Goal: Task Accomplishment & Management: Use online tool/utility

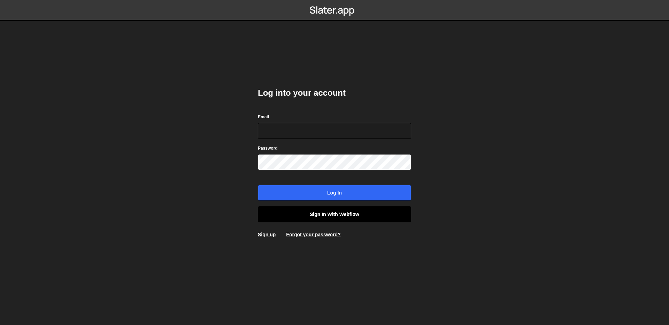
click at [298, 209] on link "Sign in with Webflow" at bounding box center [334, 214] width 153 height 16
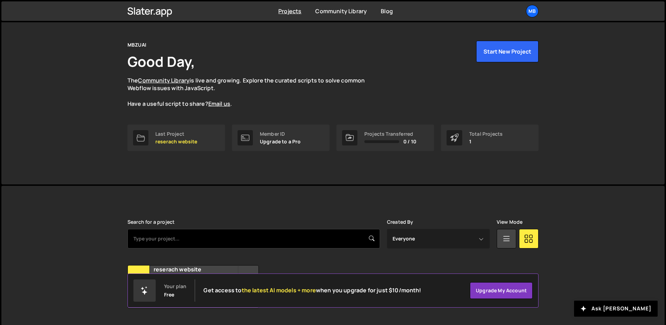
scroll to position [33, 0]
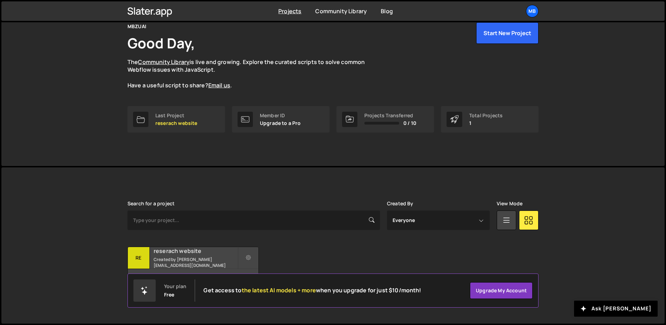
click at [235, 260] on small "Created by [PERSON_NAME][EMAIL_ADDRESS][DOMAIN_NAME]" at bounding box center [196, 263] width 84 height 12
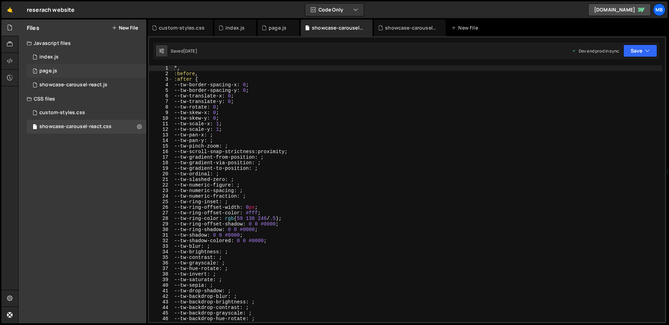
click at [88, 71] on div "1 page.js 0" at bounding box center [86, 71] width 119 height 14
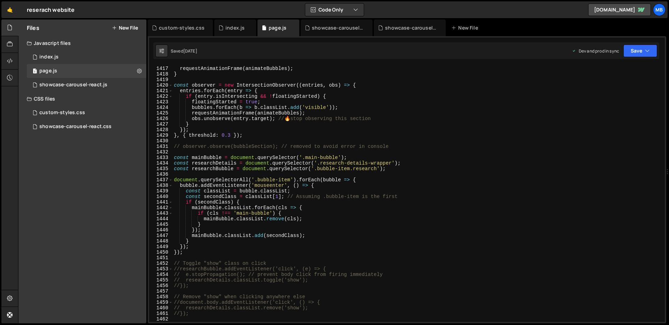
scroll to position [7888, 0]
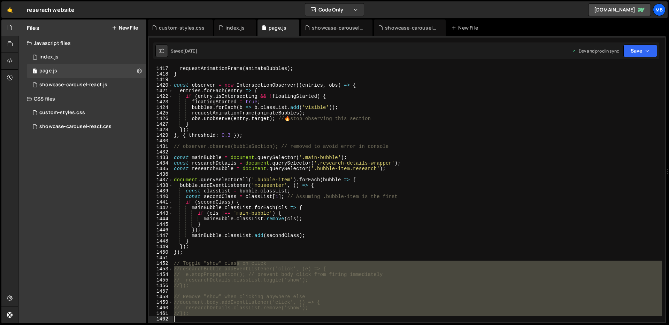
drag, startPoint x: 237, startPoint y: 262, endPoint x: 225, endPoint y: 314, distance: 53.3
click at [244, 318] on div "requestAnimationFrame ( animateBubbles ) ; } const observer = new IntersectionO…" at bounding box center [416, 194] width 489 height 268
click at [180, 269] on div "requestAnimationFrame ( animateBubbles ) ; } const observer = new IntersectionO…" at bounding box center [416, 193] width 489 height 257
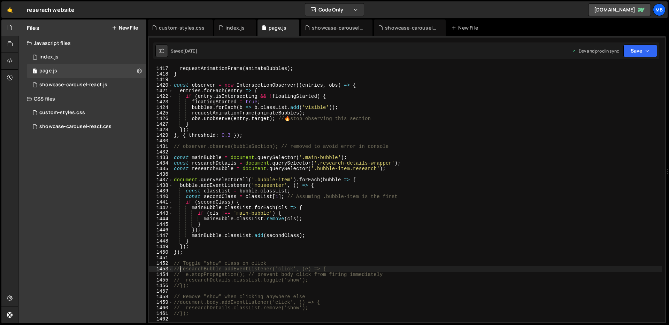
click at [180, 269] on div "requestAnimationFrame ( animateBubbles ) ; } const observer = new IntersectionO…" at bounding box center [416, 194] width 489 height 268
type textarea "});"
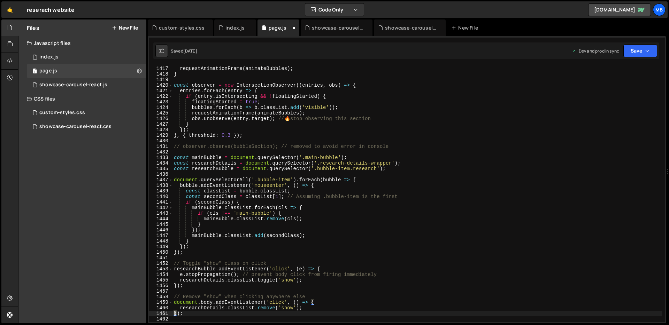
click at [235, 221] on div "requestAnimationFrame ( animateBubbles ) ; } const observer = new IntersectionO…" at bounding box center [416, 194] width 489 height 268
type textarea "mainBubble.classList.remove(cls);"
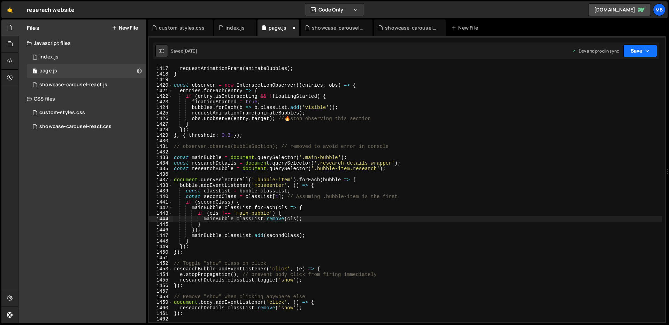
click at [635, 54] on button "Save" at bounding box center [640, 51] width 34 height 13
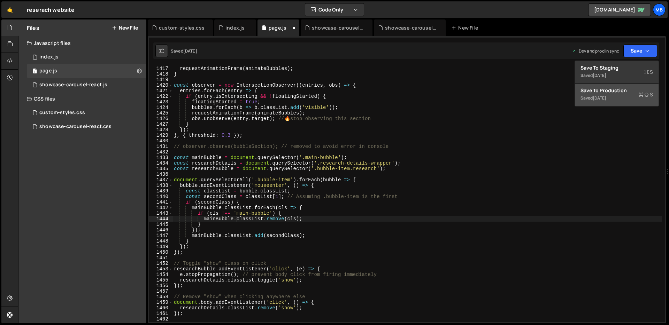
click at [627, 89] on div "Save to Production S" at bounding box center [616, 90] width 72 height 7
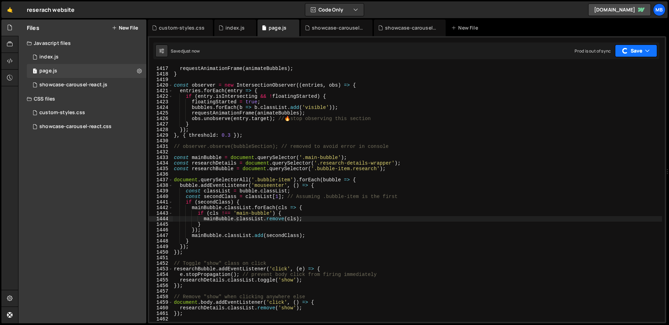
click at [641, 54] on button "Save" at bounding box center [636, 51] width 42 height 13
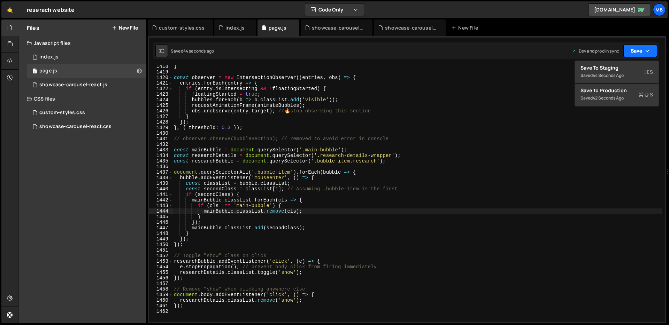
scroll to position [7994, 0]
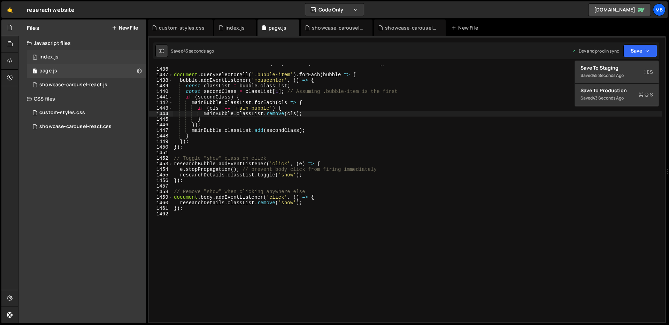
click at [99, 57] on div "1 index.js 0" at bounding box center [86, 57] width 119 height 14
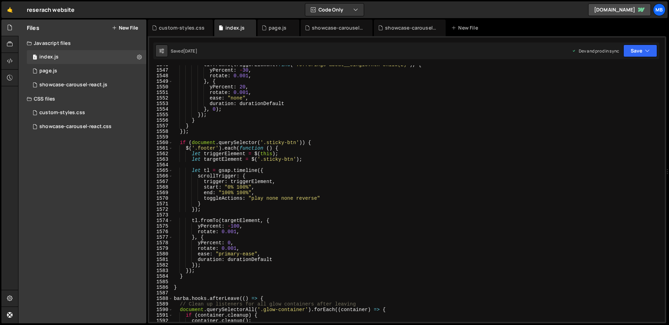
scroll to position [8575, 0]
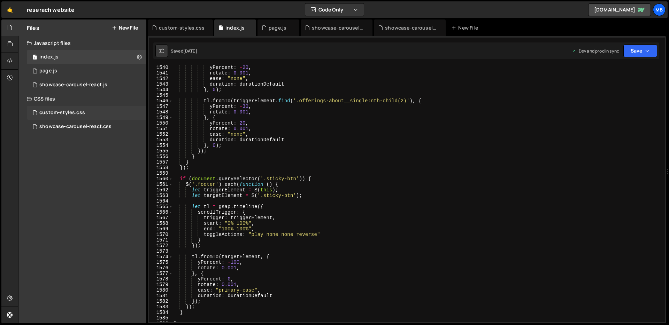
click at [62, 110] on div "custom-styles.css" at bounding box center [62, 113] width 46 height 6
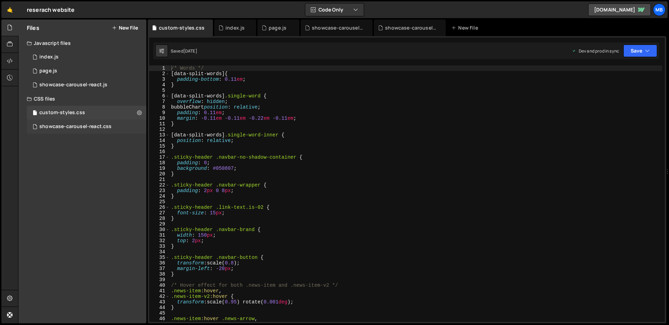
click at [67, 120] on div "showcase-carousel-react.css 0" at bounding box center [86, 127] width 119 height 14
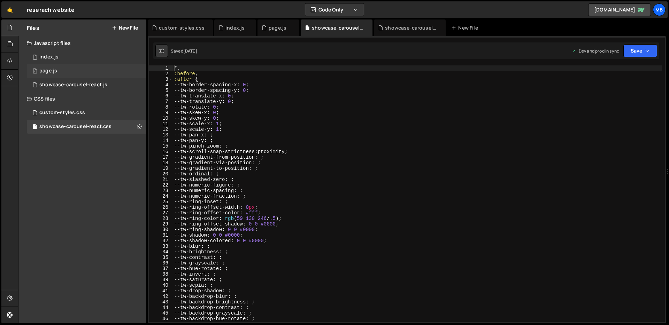
click at [94, 69] on div "1 page.js 0" at bounding box center [86, 71] width 119 height 14
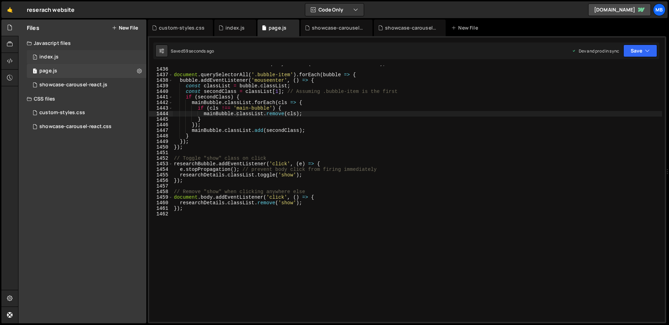
click at [96, 56] on div "1 index.js 0" at bounding box center [86, 57] width 119 height 14
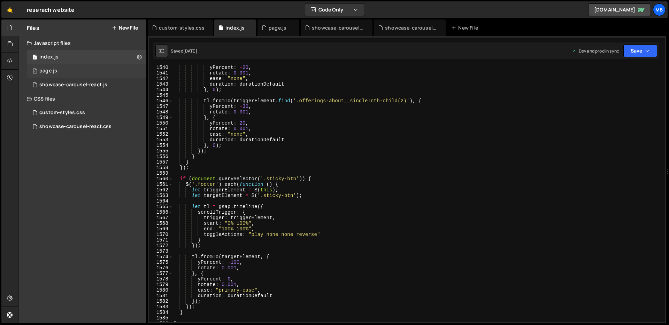
click at [96, 72] on div "1 page.js 0" at bounding box center [86, 71] width 119 height 14
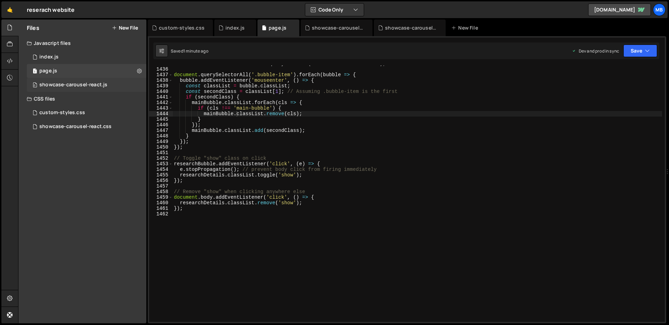
click at [94, 80] on div "0 showcase-carousel-react.js 0" at bounding box center [86, 85] width 119 height 14
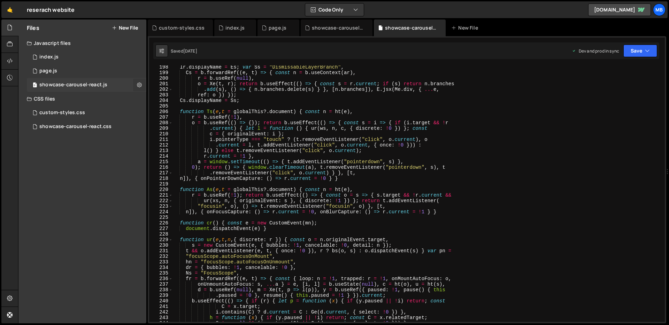
scroll to position [755, 0]
click at [90, 69] on div "1 page.js 0" at bounding box center [86, 71] width 119 height 14
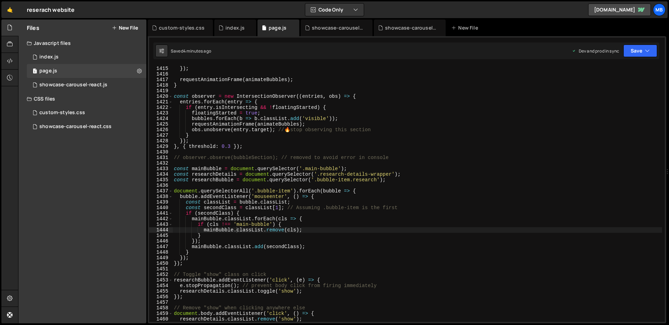
scroll to position [7877, 0]
click at [106, 130] on div "showcase-carousel-react.css" at bounding box center [75, 127] width 72 height 6
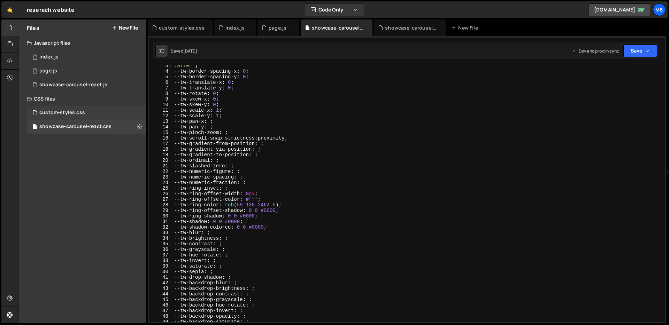
scroll to position [242, 0]
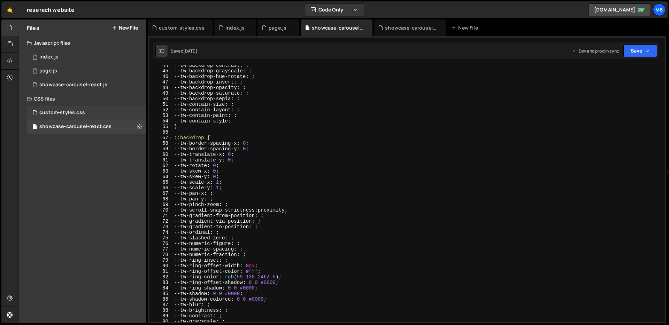
click at [95, 106] on div "custom-styles.css 0" at bounding box center [86, 113] width 119 height 14
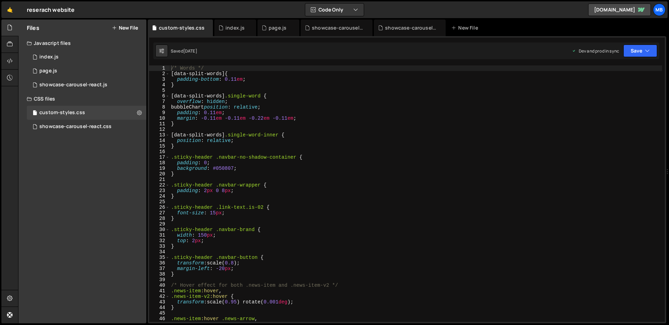
scroll to position [88, 0]
type textarea ".sticky-header .link-text.is-02 {"
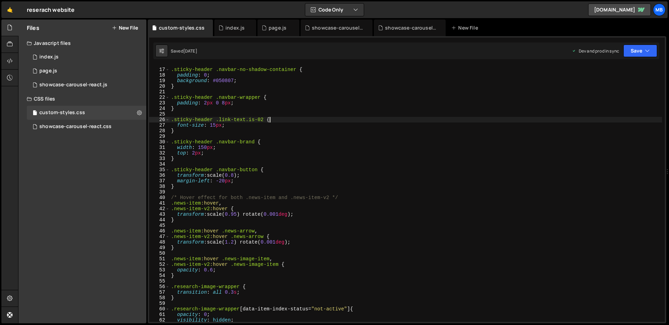
click at [275, 119] on div ".sticky-header .navbar-no-shadow-container { padding : 0 ; background : #050807…" at bounding box center [416, 195] width 492 height 268
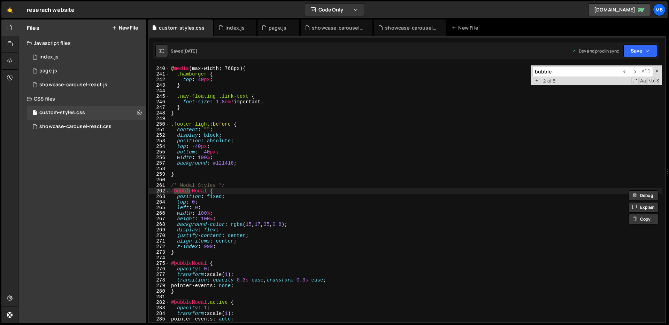
scroll to position [1476, 0]
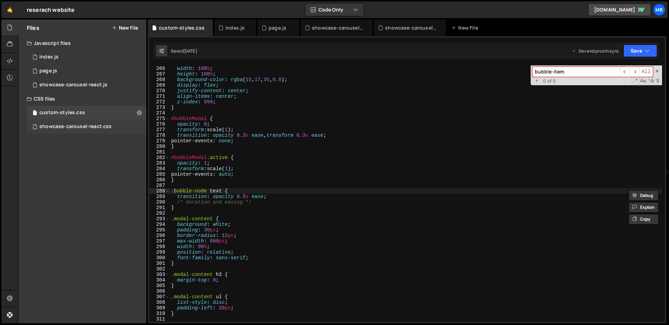
type input "bubble-item"
click at [47, 130] on div "showcase-carousel-react.css" at bounding box center [75, 127] width 72 height 6
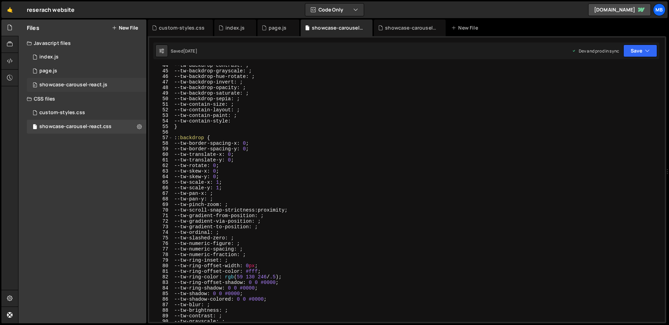
click at [69, 86] on div "showcase-carousel-react.js" at bounding box center [73, 85] width 68 height 6
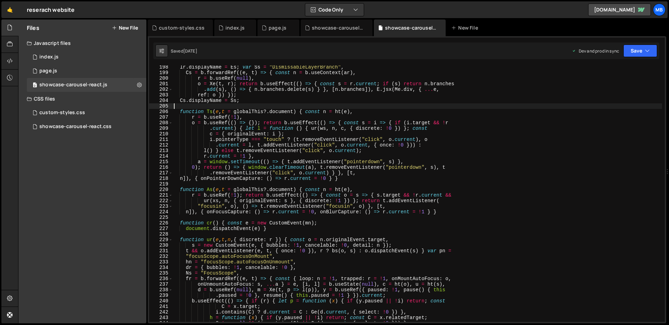
click at [325, 108] on div "lr . displayName = Es ; var Ss = "DismissableLayerBranch" , Cs = b . forwardRef…" at bounding box center [416, 198] width 489 height 268
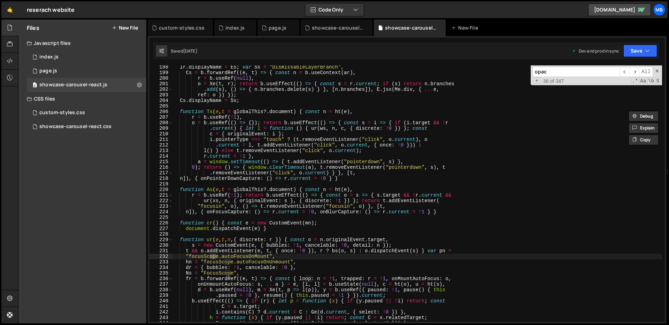
scroll to position [1276, 0]
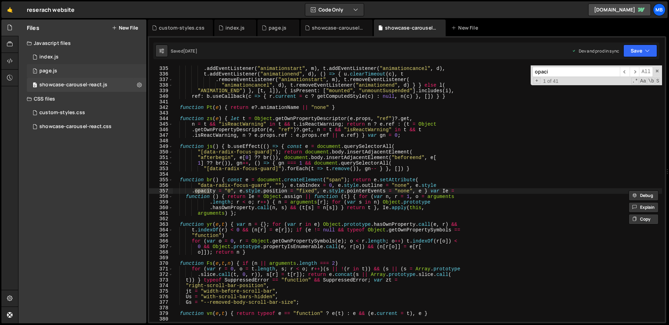
type input "opaci"
click at [43, 74] on div "1 page.js 0" at bounding box center [86, 71] width 119 height 14
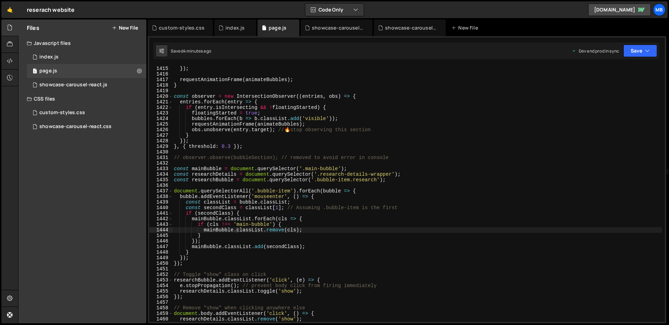
type textarea "bubbles.forEach(b => b.classList.add('visible'));"
click at [464, 119] on div "data . el . style . transform = ` scale(1) translate( ${ x } px, ${ y } px) ` ;…" at bounding box center [416, 194] width 489 height 268
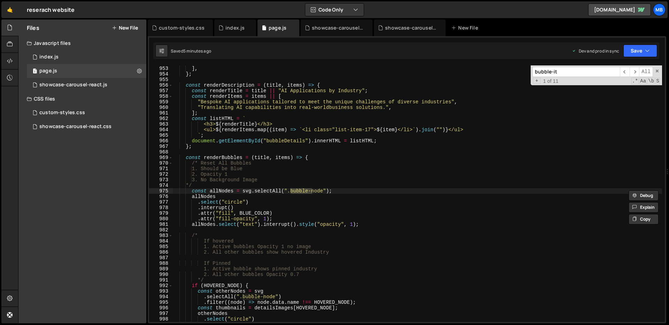
scroll to position [7543, 0]
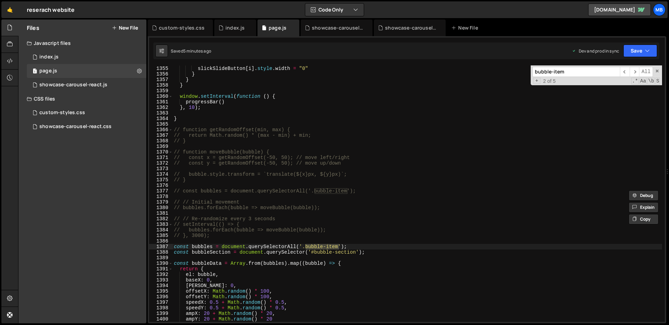
type input "bubble-item"
click at [92, 117] on div "custom-styles.css 0" at bounding box center [86, 113] width 119 height 14
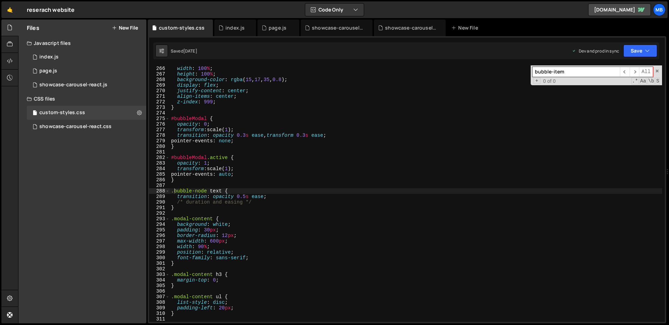
type textarea "opacity: 0;"
click at [247, 125] on div "left : 0 ; width : 100 % ; height : 100 % ; background-color : rgba ( 15 , 17 ,…" at bounding box center [416, 194] width 492 height 268
type input "bubble-item"
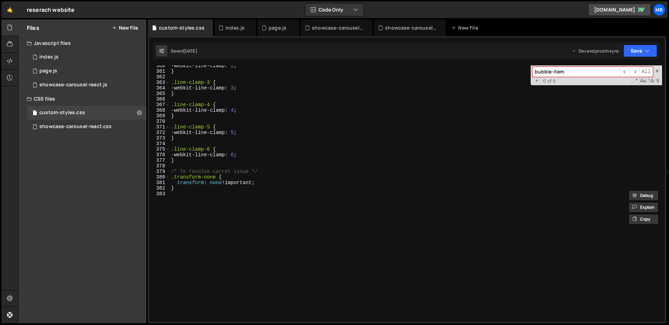
scroll to position [1736, 0]
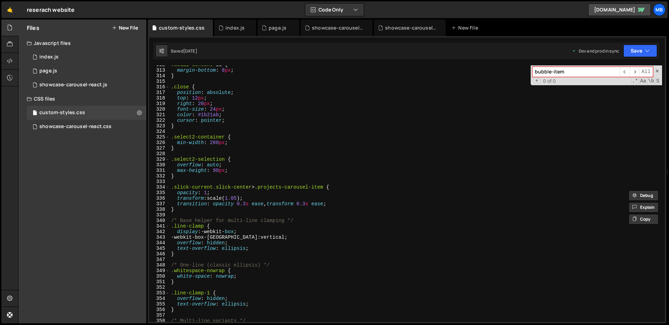
click at [348, 153] on div ".modal-content li { margin-bottom : 8 px ; } .close { position : absolute ; top…" at bounding box center [416, 196] width 492 height 268
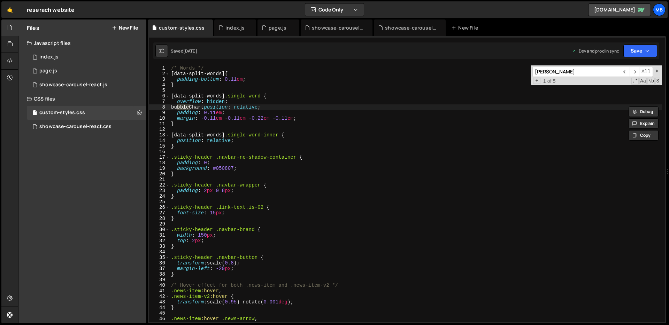
scroll to position [1332, 0]
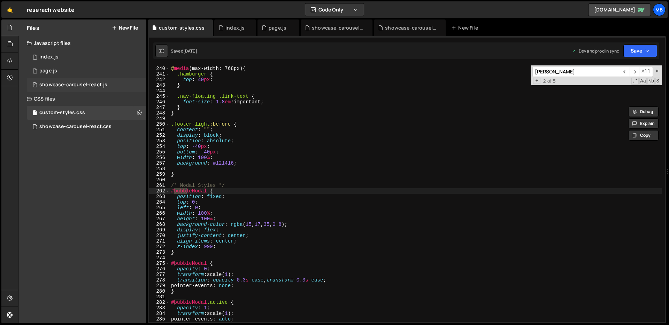
type input "bubb"
click at [79, 85] on div "showcase-carousel-react.js" at bounding box center [73, 85] width 68 height 6
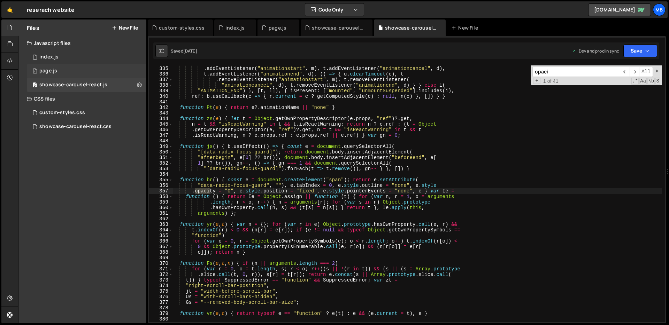
click at [87, 71] on div "1 page.js 0" at bounding box center [86, 71] width 119 height 14
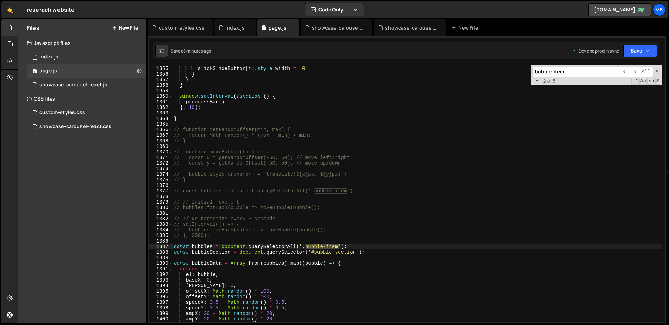
scroll to position [7569, 0]
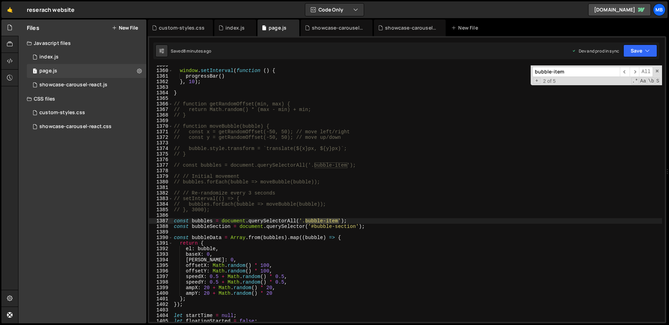
drag, startPoint x: 329, startPoint y: 150, endPoint x: 318, endPoint y: 185, distance: 37.0
click at [329, 150] on div "window . setInterval ( function ( ) { progressBar ( ) } , 10 ) ; } // function …" at bounding box center [416, 196] width 489 height 268
drag, startPoint x: 316, startPoint y: 221, endPoint x: 335, endPoint y: 220, distance: 19.2
click at [335, 220] on div "window . setInterval ( function ( ) { progressBar ( ) } , 10 ) ; } // function …" at bounding box center [416, 196] width 489 height 268
type textarea "const bubbles = document.querySelectorAll('.bubble-item');"
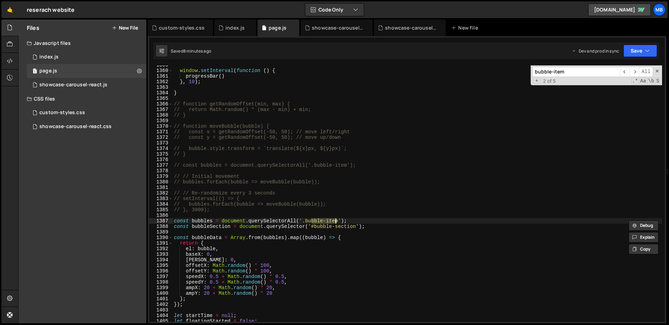
type input "bble-ite"
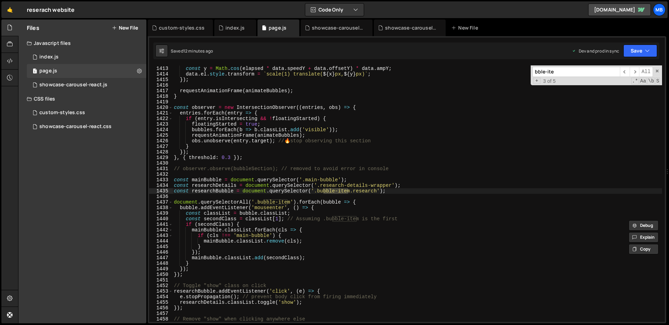
scroll to position [8014, 0]
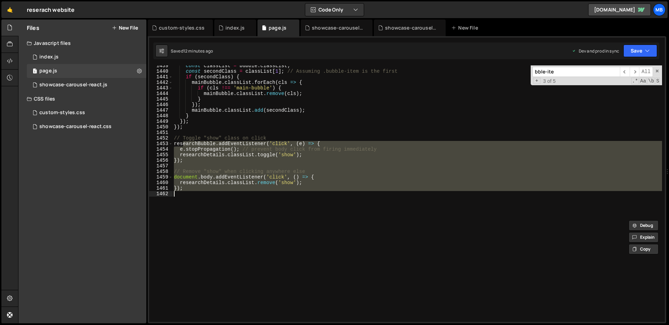
drag, startPoint x: 184, startPoint y: 148, endPoint x: 187, endPoint y: 180, distance: 32.5
click at [187, 195] on div "const classList = bubble . classList ; const secondClass = classList [ 1 ] ; //…" at bounding box center [416, 197] width 489 height 268
click at [276, 124] on div "const classList = bubble . classList ; const secondClass = classList [ 1 ] ; //…" at bounding box center [416, 197] width 489 height 268
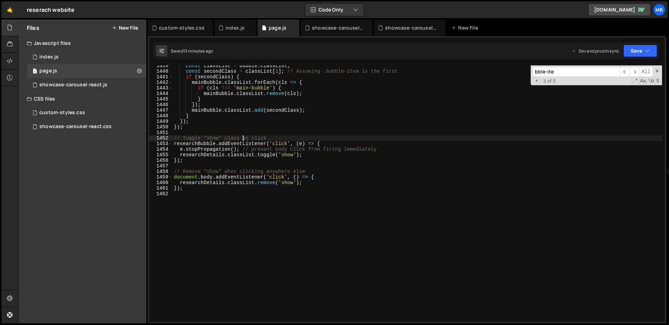
click at [244, 139] on div "const classList = bubble . classList ; const secondClass = classList [ 1 ] ; //…" at bounding box center [416, 197] width 489 height 268
type textarea "// Toggle "show" class on click"
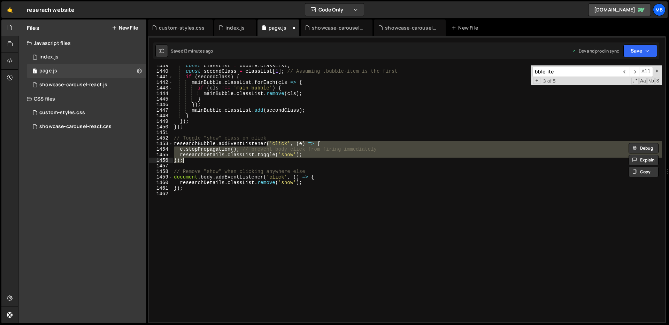
type textarea "// researchDetails.classList.toggle('show'); // });"
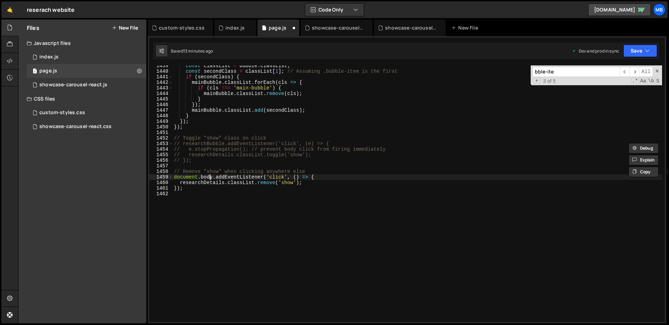
click at [210, 180] on div "const classList = bubble . classList ; const secondClass = classList [ 1 ] ; //…" at bounding box center [416, 197] width 489 height 268
click at [208, 185] on div "const classList = bubble . classList ; const secondClass = classList [ 1 ] ; //…" at bounding box center [416, 197] width 489 height 268
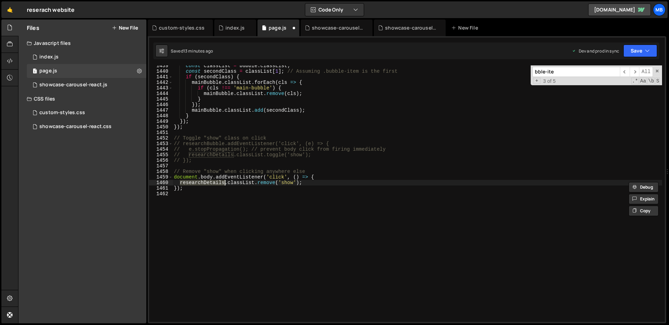
click at [223, 154] on div "const classList = bubble . classList ; const secondClass = classList [ 1 ] ; //…" at bounding box center [416, 197] width 489 height 268
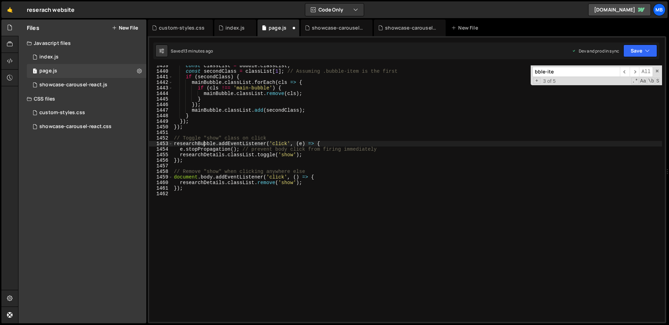
click at [203, 142] on div "const classList = bubble . classList ; const secondClass = classList [ 1 ] ; //…" at bounding box center [416, 197] width 489 height 268
paste textarea "researchBubble"
type textarea "researchBubble.addEventListener('click', (e) => {"
click at [582, 72] on input "bble-ite" at bounding box center [575, 72] width 87 height 10
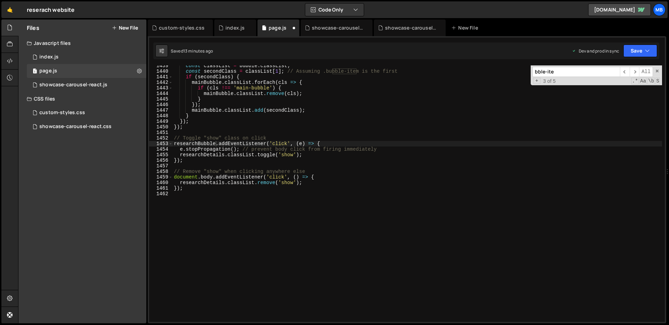
paste input "researchBubbl"
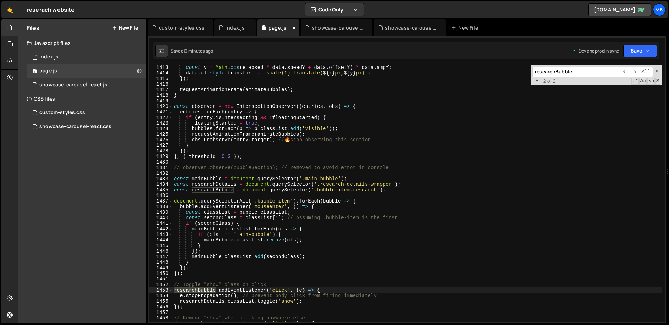
scroll to position [7867, 0]
type input "researchBubble"
drag, startPoint x: 262, startPoint y: 200, endPoint x: 228, endPoint y: 278, distance: 84.8
click at [282, 201] on div "const y = Math . cos ( elapsed * data . speedY + data . offsetY ) * data . ampY…" at bounding box center [416, 199] width 489 height 268
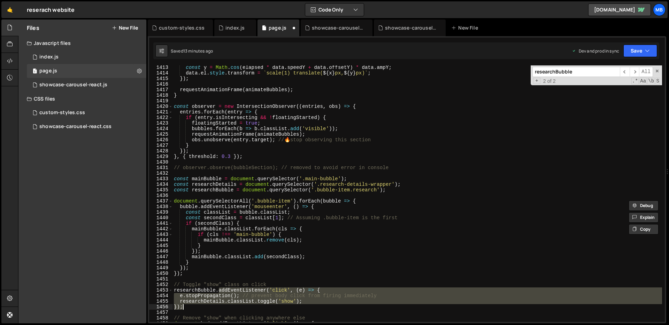
drag, startPoint x: 219, startPoint y: 288, endPoint x: 217, endPoint y: 305, distance: 17.2
click at [217, 305] on div "const y = Math . cos ( elapsed * data . speedY + data . offsetY ) * data . ampY…" at bounding box center [416, 199] width 489 height 268
drag, startPoint x: 265, startPoint y: 200, endPoint x: 253, endPoint y: 198, distance: 12.2
click at [264, 200] on div "const y = Math . cos ( elapsed * data . speedY + data . offsetY ) * data . ampY…" at bounding box center [416, 199] width 489 height 268
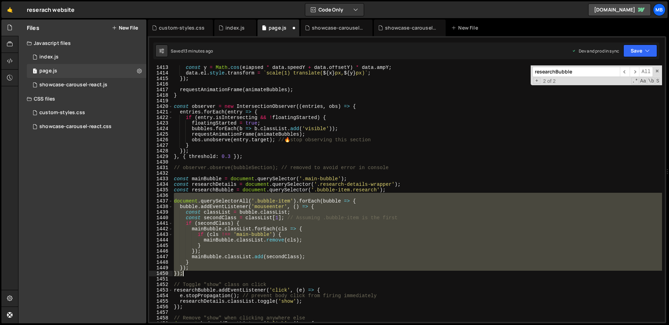
drag, startPoint x: 237, startPoint y: 196, endPoint x: 246, endPoint y: 237, distance: 42.8
click at [225, 274] on div "const y = Math . cos ( elapsed * data . speedY + data . offsetY ) * data . ampY…" at bounding box center [416, 199] width 489 height 268
drag, startPoint x: 261, startPoint y: 202, endPoint x: 257, endPoint y: 202, distance: 4.2
click at [261, 202] on div "const y = Math . cos ( elapsed * data . speedY + data . offsetY ) * data . ampY…" at bounding box center [416, 193] width 489 height 257
type textarea "document.querySelectorAll('.bubble-item').forEach(bubble => {"
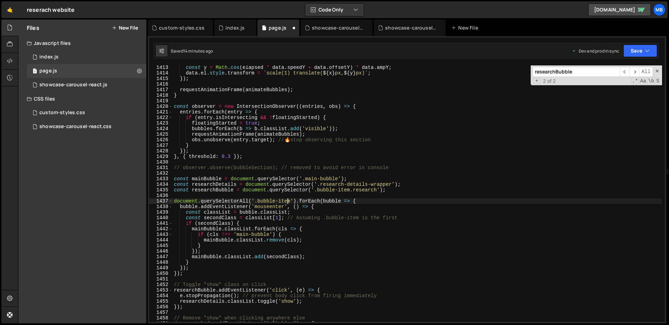
click at [286, 200] on div "const y = Math . cos ( elapsed * data . speedY + data . offsetY ) * data . ampY…" at bounding box center [416, 199] width 489 height 268
drag, startPoint x: 266, startPoint y: 201, endPoint x: 284, endPoint y: 199, distance: 18.2
click at [284, 199] on div "const y = Math . cos ( elapsed * data . speedY + data . offsetY ) * data . ampY…" at bounding box center [416, 199] width 489 height 268
type input "ble-it"
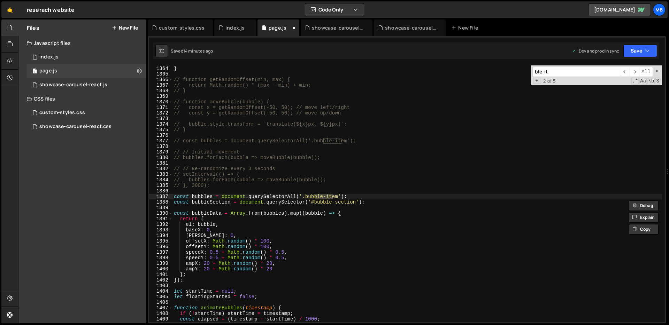
scroll to position [7594, 0]
type textarea "const bubbles = document.querySelectorAll('.bubble-item');"
click at [195, 196] on div "} // function getRandomOffset(min, max) { // return Math.random() * (max - min)…" at bounding box center [416, 194] width 489 height 268
type input "bubbles"
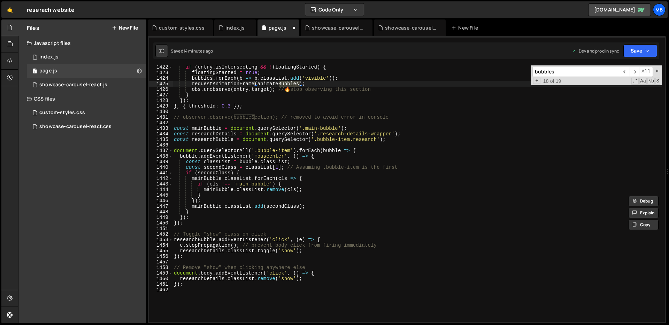
scroll to position [8014, 0]
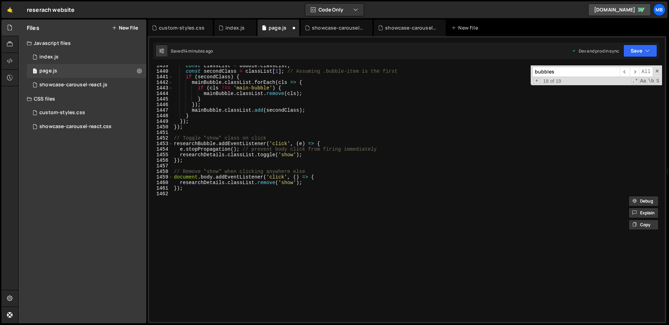
click at [186, 139] on div "const classList = bubble . classList ; const secondClass = classList [ 1 ] ; //…" at bounding box center [416, 197] width 489 height 268
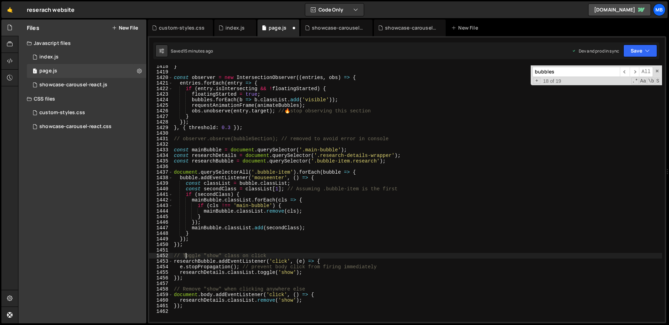
scroll to position [7896, 0]
drag, startPoint x: 278, startPoint y: 256, endPoint x: 183, endPoint y: 256, distance: 95.1
click at [183, 256] on div "} const observer = new IntersectionObserver (( entries , obs ) => { entries . f…" at bounding box center [416, 198] width 489 height 268
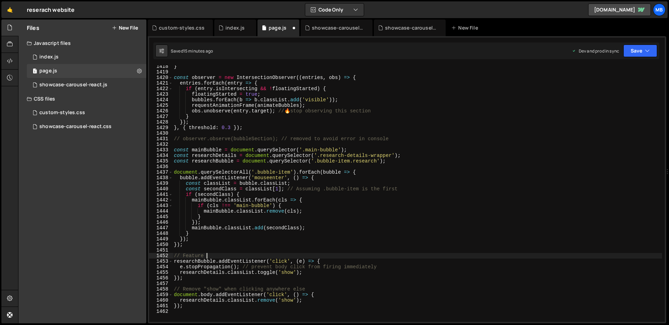
type textarea "// Feature"
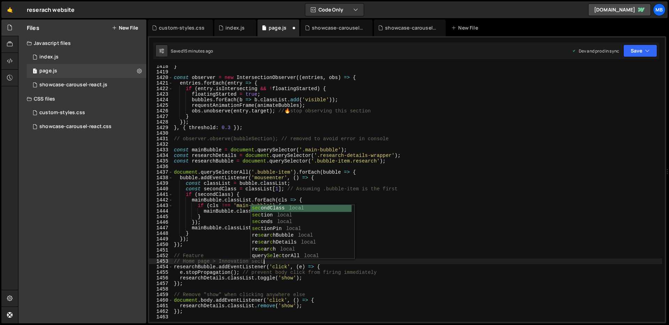
scroll to position [0, 6]
type textarea "// Home page > Innovation section"
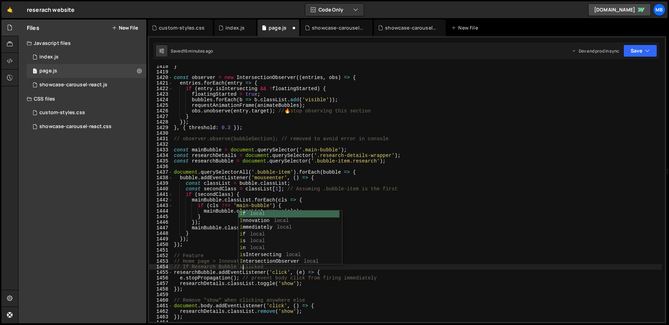
scroll to position [0, 5]
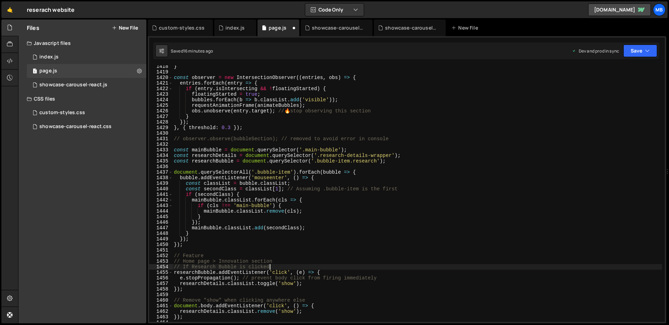
click at [272, 269] on div "} const observer = new IntersectionObserver (( entries , obs ) => { entries . f…" at bounding box center [416, 198] width 489 height 268
type textarea "// If Research Bubble is clicked, quick links will appears."
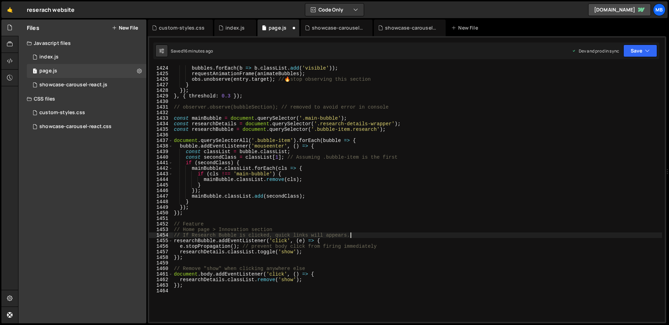
scroll to position [7957, 0]
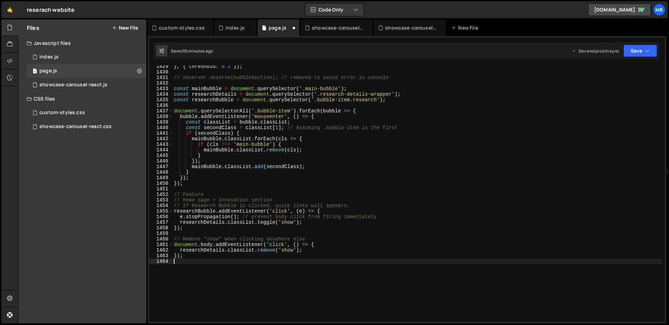
click at [299, 283] on div "} , { threshold : 0.3 }) ; // observer.observe(bubbleSection); // removed to av…" at bounding box center [416, 198] width 489 height 268
type textarea "."
click at [355, 201] on div "} , { threshold : 0.3 }) ; // observer.observe(bubbleSection); // removed to av…" at bounding box center [416, 198] width 489 height 268
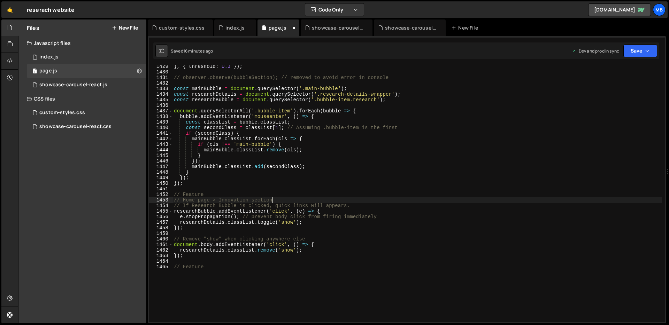
click at [358, 204] on div "} , { threshold : 0.3 }) ; // observer.observe(bubbleSection); // removed to av…" at bounding box center [416, 198] width 489 height 268
click at [208, 101] on div "} , { threshold : 0.3 }) ; // observer.observe(bubbleSection); // removed to av…" at bounding box center [416, 198] width 489 height 268
click at [369, 205] on div "} , { threshold : 0.3 }) ; // observer.observe(bubbleSection); // removed to av…" at bounding box center [416, 198] width 489 height 268
type textarea "// If Research Bubble is clicked, quick links will appears."
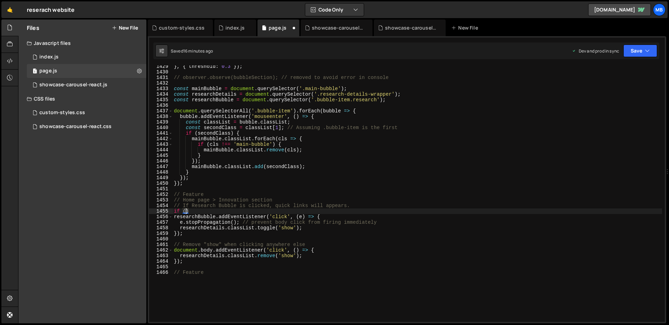
scroll to position [0, 0]
paste textarea "researchBubble)"
drag, startPoint x: 244, startPoint y: 213, endPoint x: 168, endPoint y: 211, distance: 75.9
click at [168, 211] on div "if (researchBubble) 1429 1430 1431 1432 1433 1434 1435 1436 1437 1438 1439 1440…" at bounding box center [406, 193] width 515 height 257
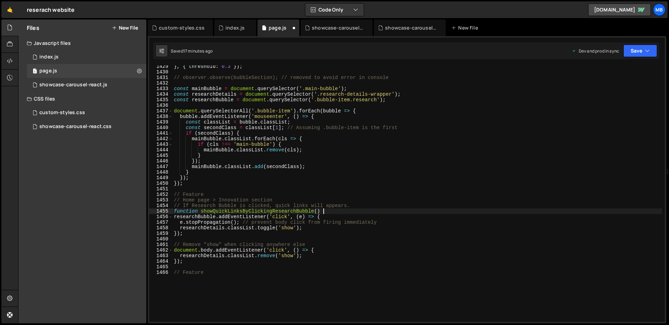
type textarea "function showQuickLinksByClickingResearchBubble() {"
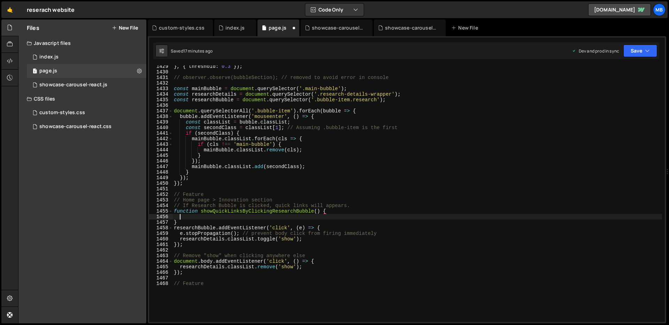
scroll to position [0, 0]
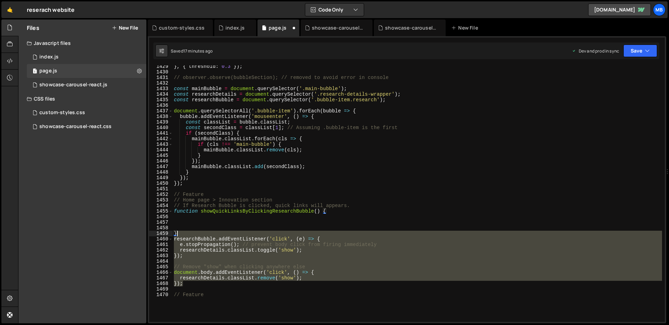
drag, startPoint x: 185, startPoint y: 282, endPoint x: 188, endPoint y: 234, distance: 47.8
click at [188, 235] on div "} , { threshold : 0.3 }) ; // observer.observe(bubbleSection); // removed to av…" at bounding box center [416, 198] width 489 height 268
type textarea "}"
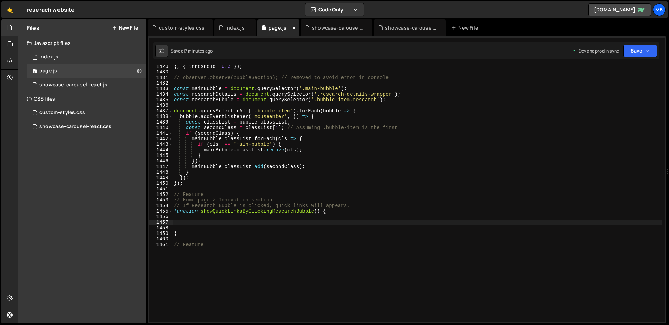
click at [210, 222] on div "} , { threshold : 0.3 }) ; // observer.observe(bubbleSection); // removed to av…" at bounding box center [416, 198] width 489 height 268
paste textarea "});"
type textarea "});"
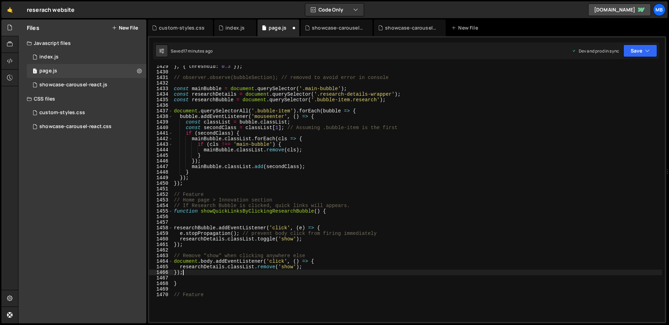
click at [215, 220] on div "} , { threshold : 0.3 }) ; // observer.observe(bubbleSection); // removed to av…" at bounding box center [416, 198] width 489 height 268
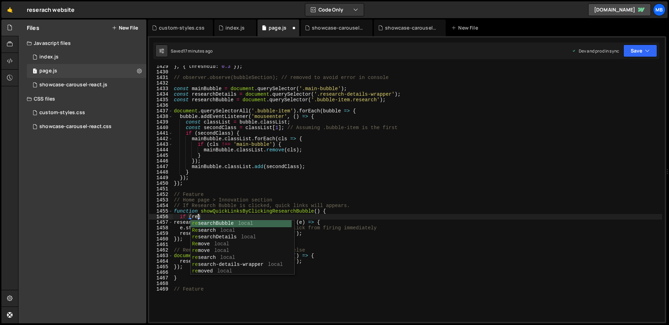
scroll to position [0, 2]
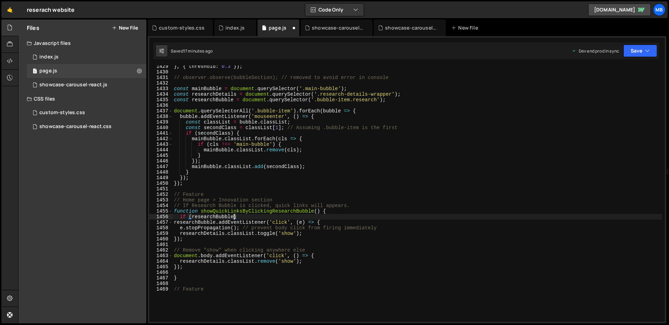
click at [192, 216] on div "} , { threshold : 0.3 }) ; // observer.observe(bubbleSection); // removed to av…" at bounding box center [416, 198] width 489 height 268
click at [281, 216] on div "} , { threshold : 0.3 }) ; // observer.observe(bubbleSection); // removed to av…" at bounding box center [416, 198] width 489 height 268
click at [210, 278] on div "} , { threshold : 0.3 }) ; // observer.observe(bubbleSection); // removed to av…" at bounding box center [416, 198] width 489 height 268
type textarea "}"
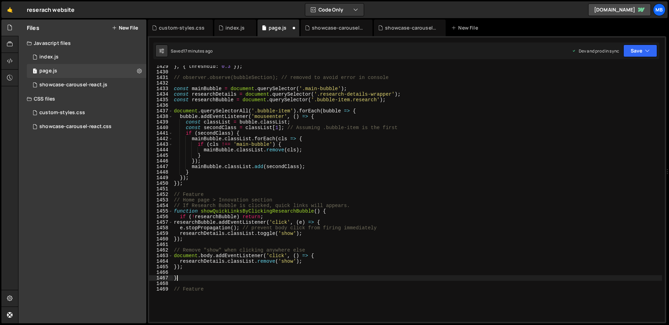
scroll to position [0, 0]
click at [227, 212] on div "} , { threshold : 0.3 }) ; // observer.observe(bubbleSection); // removed to av…" at bounding box center [416, 198] width 489 height 268
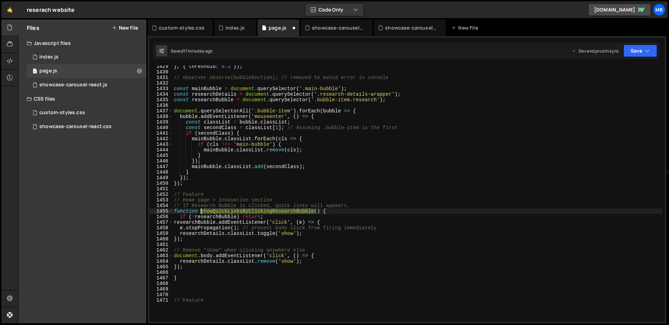
click at [227, 212] on div "} , { threshold : 0.3 }) ; // observer.observe(bubbleSection); // removed to av…" at bounding box center [416, 198] width 489 height 268
click at [211, 281] on div "} , { threshold : 0.3 }) ; // observer.observe(bubbleSection); // removed to av…" at bounding box center [416, 198] width 489 height 268
type textarea "}"
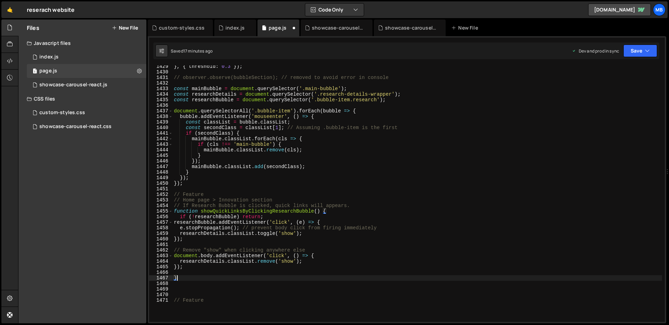
click at [211, 285] on div "} , { threshold : 0.3 }) ; // observer.observe(bubbleSection); // removed to av…" at bounding box center [416, 198] width 489 height 268
paste textarea "showQuickLinksByClickingResearchBubble"
click at [637, 49] on button "Save" at bounding box center [640, 51] width 34 height 13
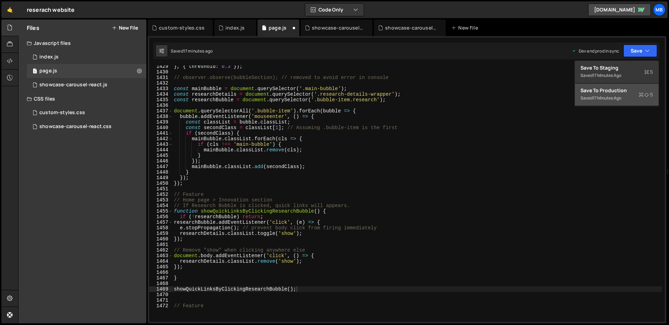
click at [619, 93] on div "Save to Production S" at bounding box center [616, 90] width 72 height 7
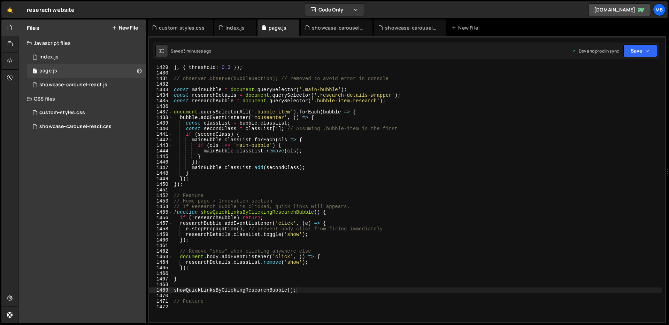
scroll to position [7906, 0]
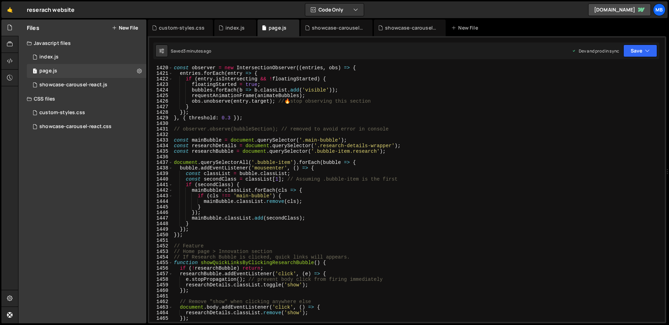
type textarea "const researchBubble = document.querySelector('.bubble-item.research');"
click at [327, 149] on div "const observer = new IntersectionObserver (( entries , obs ) => { entries . for…" at bounding box center [416, 199] width 489 height 268
drag, startPoint x: 327, startPoint y: 149, endPoint x: 331, endPoint y: 149, distance: 4.2
click at [330, 149] on div "const observer = new IntersectionObserver (( entries , obs ) => { entries . for…" at bounding box center [416, 199] width 489 height 268
click at [343, 149] on div "const observer = new IntersectionObserver (( entries , obs ) => { entries . for…" at bounding box center [416, 199] width 489 height 268
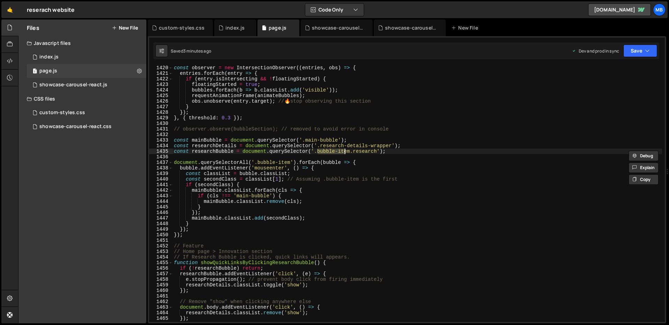
type input "bubble-it"
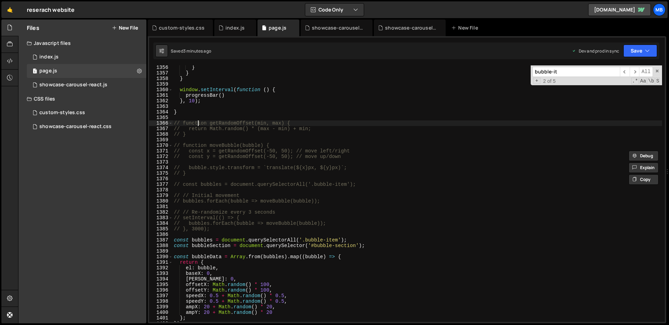
scroll to position [0, 8]
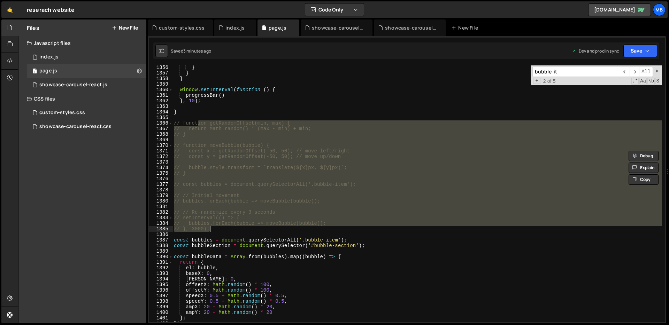
drag, startPoint x: 197, startPoint y: 124, endPoint x: 212, endPoint y: 227, distance: 103.8
click at [212, 227] on div "} } } window . setInterval ( function ( ) { progressBar ( ) } , 10 ) ; } // fun…" at bounding box center [416, 199] width 489 height 268
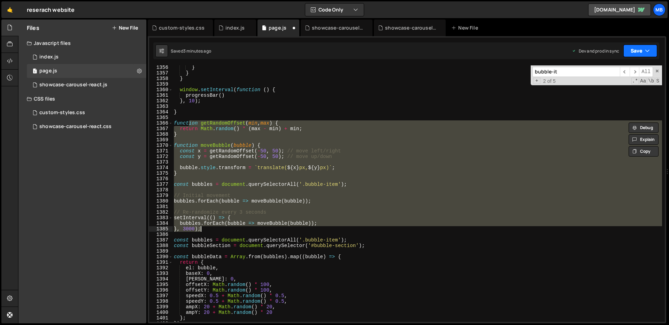
click at [627, 47] on button "Save" at bounding box center [640, 51] width 34 height 13
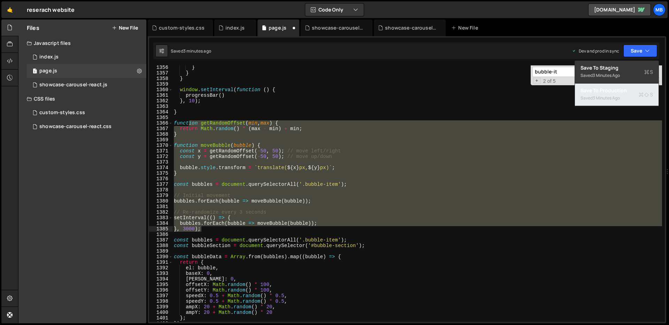
click at [627, 91] on div "Save to Production S" at bounding box center [616, 90] width 72 height 7
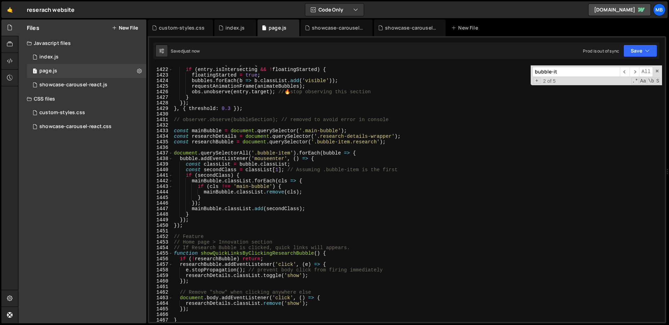
scroll to position [7997, 0]
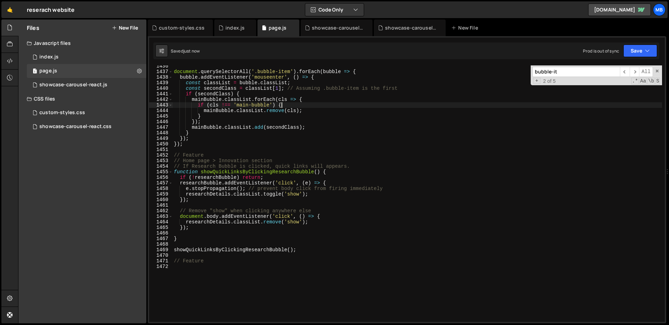
click at [461, 103] on div "document . querySelectorAll ( '.bubble-item' ) . forEach ( bubble => { bubble .…" at bounding box center [416, 197] width 489 height 268
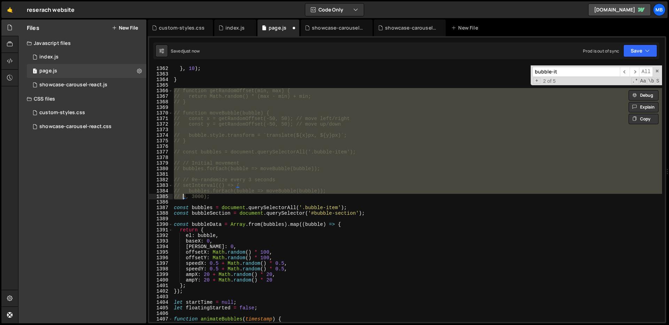
scroll to position [8070, 0]
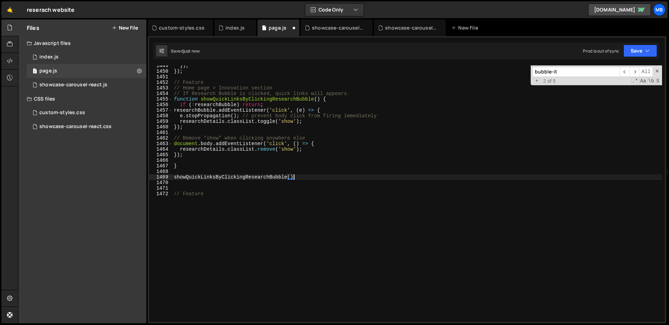
type textarea "showQuickLinksByClickingResearchBubble"
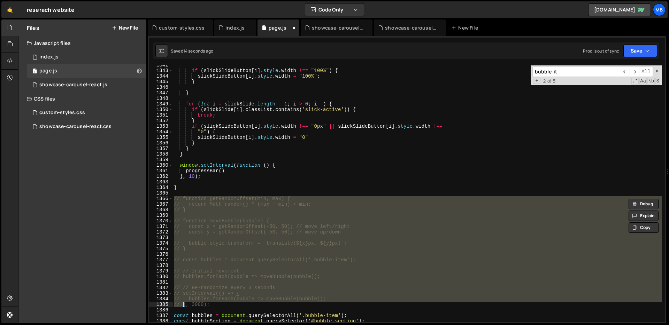
scroll to position [7496, 0]
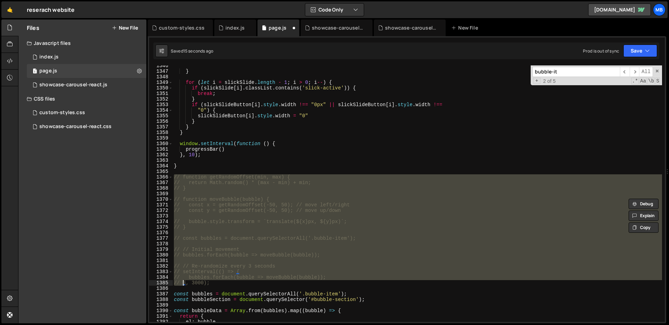
click at [342, 150] on div "} for ( let i = slickSlide . length - 1 ; i > 0 ; i -- ) { if ( slickSlide [ i …" at bounding box center [416, 197] width 489 height 268
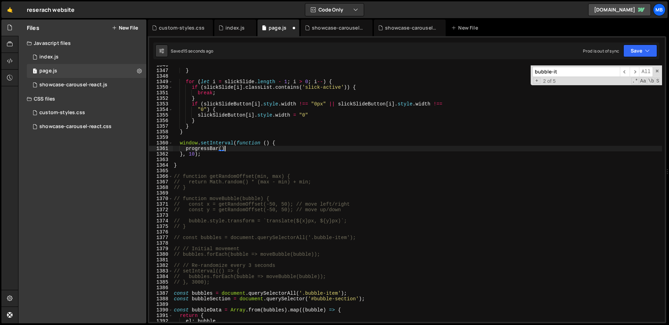
scroll to position [7496, 0]
click at [633, 51] on button "Save" at bounding box center [640, 51] width 34 height 13
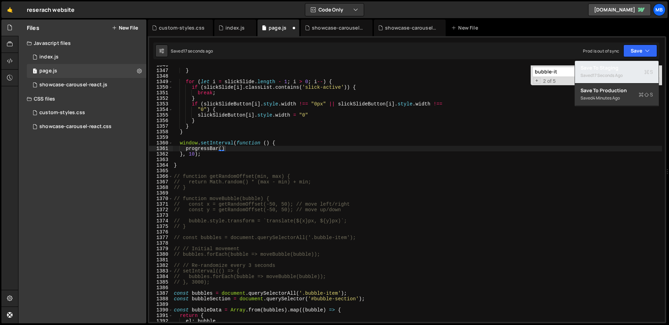
click at [612, 75] on div "17 seconds ago" at bounding box center [607, 75] width 30 height 6
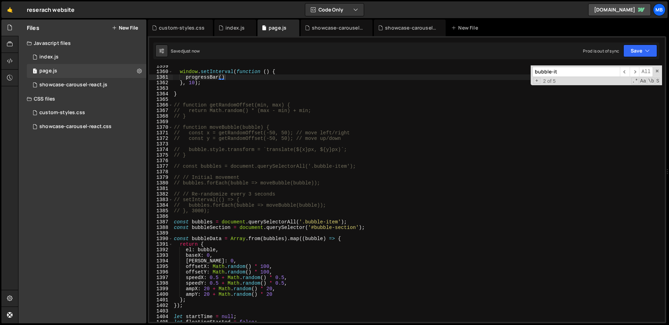
scroll to position [7562, 0]
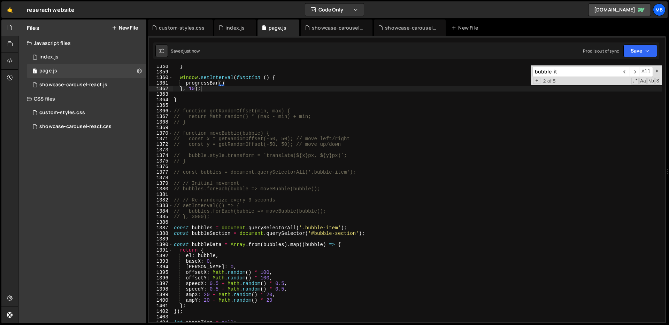
drag, startPoint x: 221, startPoint y: 90, endPoint x: 227, endPoint y: 87, distance: 6.9
click at [221, 90] on div "} window . setInterval ( function ( ) { progressBar ( ) } , 10 ) ; } // functio…" at bounding box center [416, 198] width 489 height 268
click at [238, 81] on div "} window . setInterval ( function ( ) { progressBar ( ) } , 10 ) ; } // functio…" at bounding box center [416, 198] width 489 height 268
click at [229, 134] on div "} window . setInterval ( function ( ) { progressBar ( ) } , 10 ) ; } // functio…" at bounding box center [416, 198] width 489 height 268
type textarea "// function getRandomOffset(min, max) {"
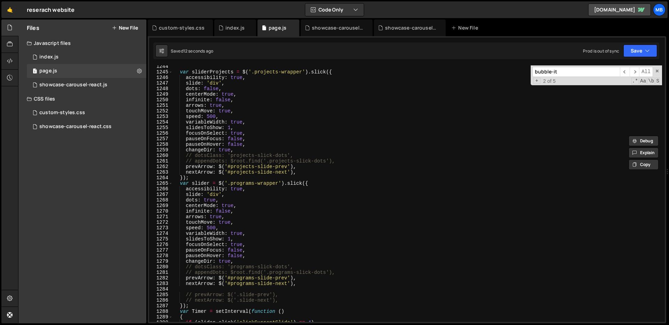
scroll to position [6752, 0]
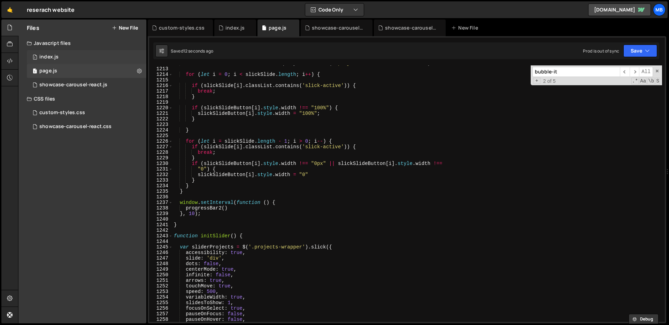
click at [73, 57] on div "1 index.js 0" at bounding box center [86, 57] width 119 height 14
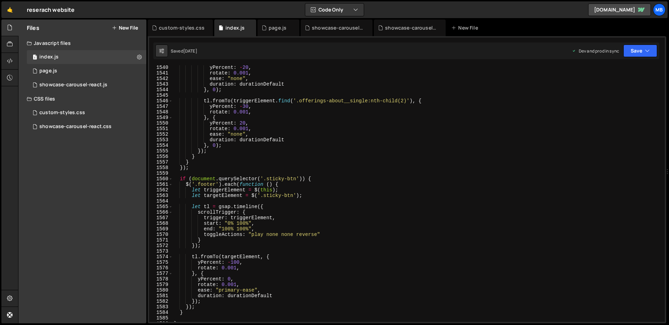
type textarea "rotate: 0.001,"
click at [320, 111] on div "yPercent : - 20 , rotate : 0.001 , ease : "none" , duration : durationDefault }…" at bounding box center [416, 199] width 489 height 268
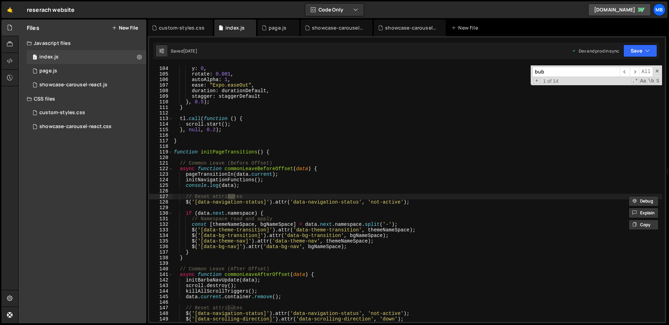
scroll to position [574, 0]
type input "bubbl"
click at [67, 70] on div "1 page.js 0" at bounding box center [86, 71] width 119 height 14
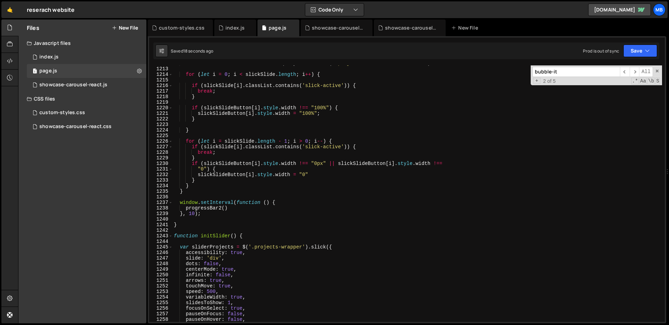
type textarea "slickSlideButton[i].style.width = "100%";"
click at [233, 116] on div "var slickSlideButton = document . querySelectorAll ( ".projects-slick-dots li b…" at bounding box center [416, 195] width 489 height 268
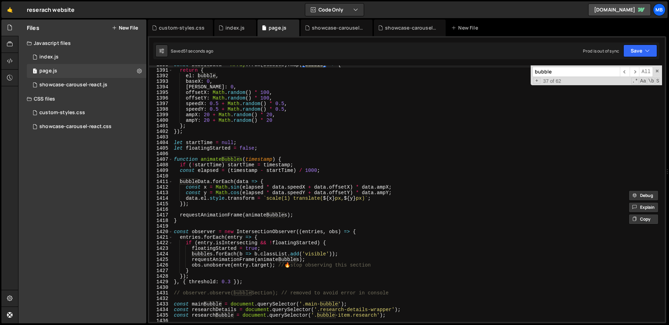
scroll to position [7761, 0]
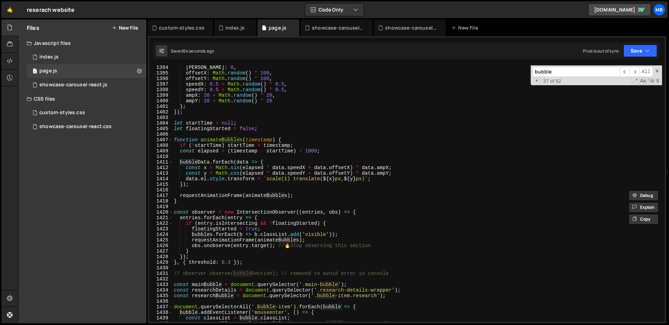
type input "bubble"
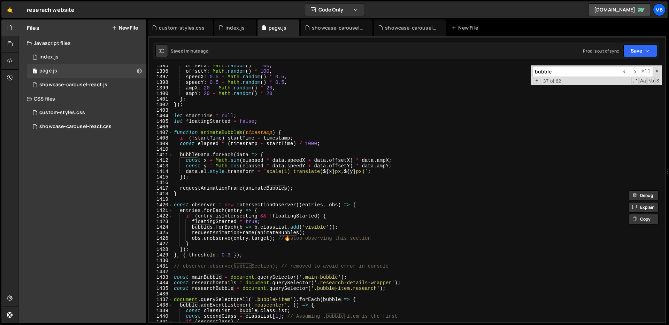
scroll to position [7769, 0]
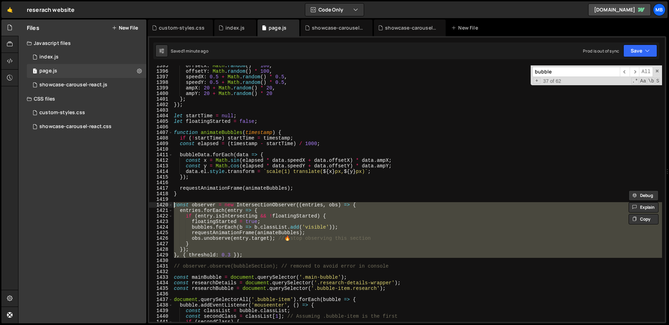
drag, startPoint x: 251, startPoint y: 257, endPoint x: 219, endPoint y: 182, distance: 82.2
click at [161, 205] on div "1395 1396 1397 1398 1399 1400 1401 1402 1403 1404 1405 1406 1407 1408 1409 1410…" at bounding box center [406, 193] width 515 height 257
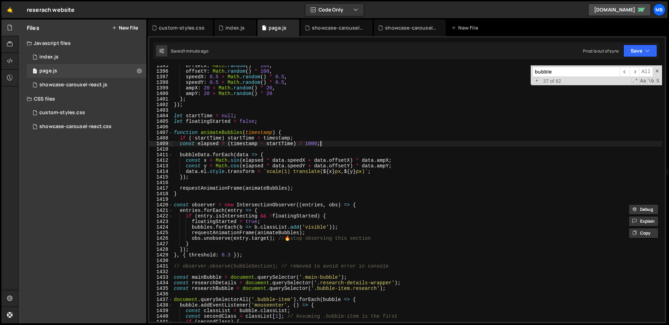
click at [345, 143] on div "offsetX : Math . random ( ) * 100 , offsetY : Math . random ( ) * 100 , speedX …" at bounding box center [416, 197] width 489 height 268
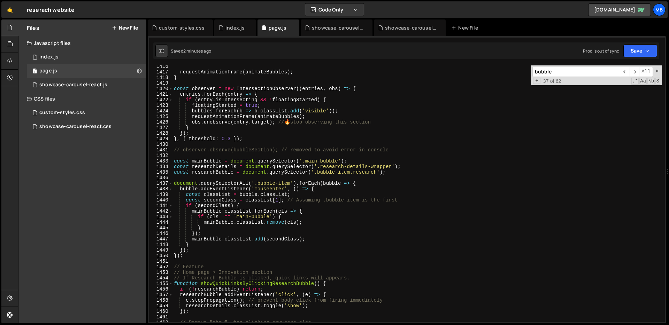
scroll to position [7885, 0]
click at [267, 182] on div "requestAnimationFrame ( animateBubbles ) ; } const observer = new IntersectionO…" at bounding box center [416, 198] width 489 height 268
click at [364, 111] on div "requestAnimationFrame ( animateBubbles ) ; } const observer = new IntersectionO…" at bounding box center [416, 198] width 489 height 268
type textarea "bubbles.forEach(b => b.classList.add('visible'));"
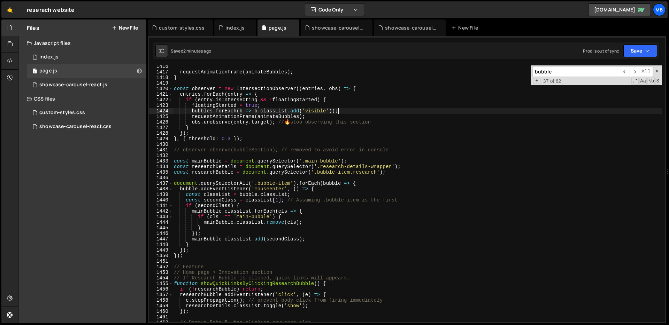
paste textarea "});"
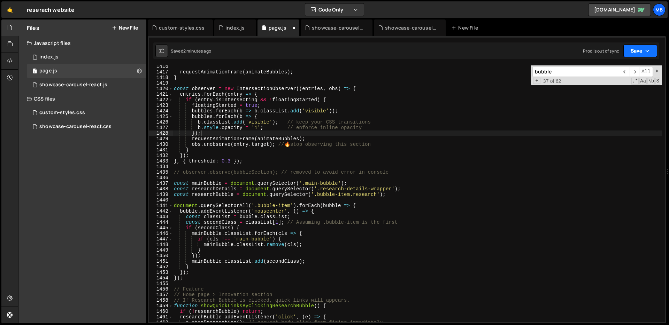
click at [637, 52] on button "Save" at bounding box center [640, 51] width 34 height 13
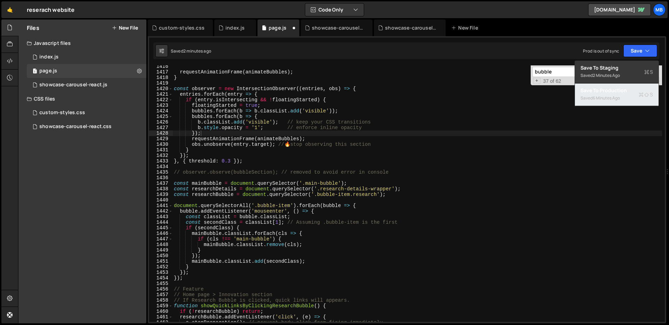
click at [614, 94] on div "Saved 6 minutes ago" at bounding box center [616, 98] width 72 height 8
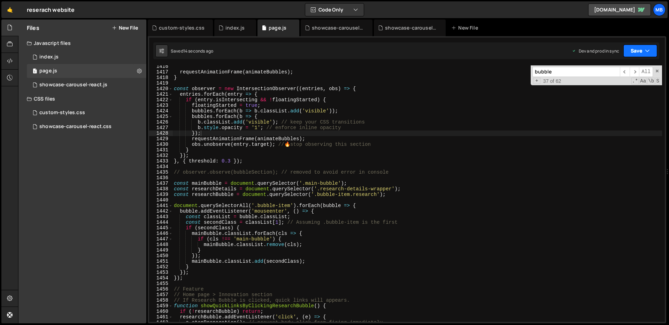
click at [630, 49] on button "Save" at bounding box center [640, 51] width 34 height 13
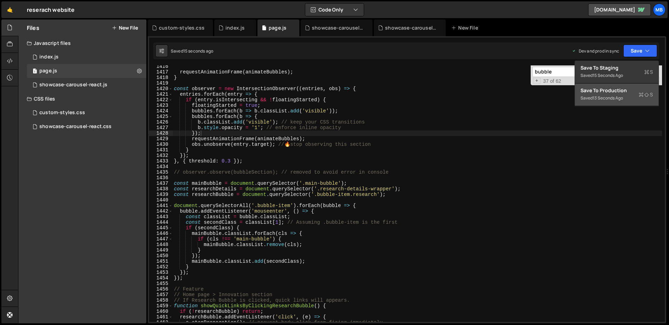
click at [624, 95] on div "Saved 13 seconds ago" at bounding box center [616, 98] width 72 height 8
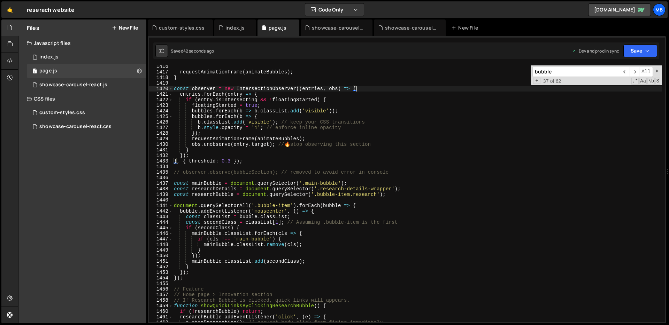
click at [365, 88] on div "requestAnimationFrame ( animateBubbles ) ; } const observer = new IntersectionO…" at bounding box center [416, 198] width 489 height 268
click at [366, 93] on div "requestAnimationFrame ( animateBubbles ) ; } const observer = new IntersectionO…" at bounding box center [416, 198] width 489 height 268
type textarea "entries.forEach(entry => {\"
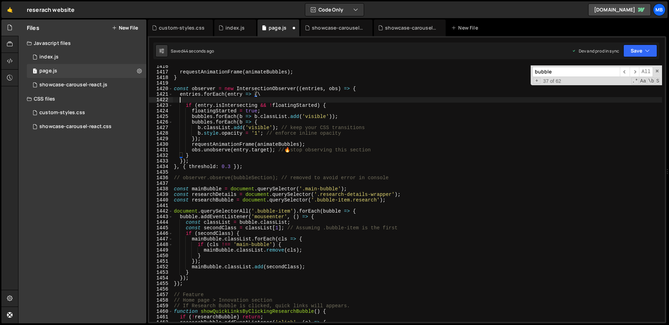
scroll to position [0, 0]
type textarea "entries.forEach(entry => {"
type textarea "q"
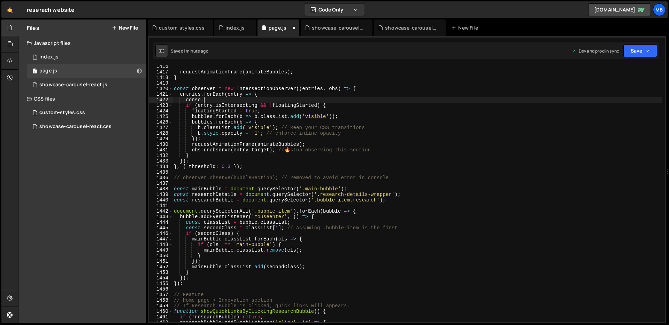
scroll to position [0, 2]
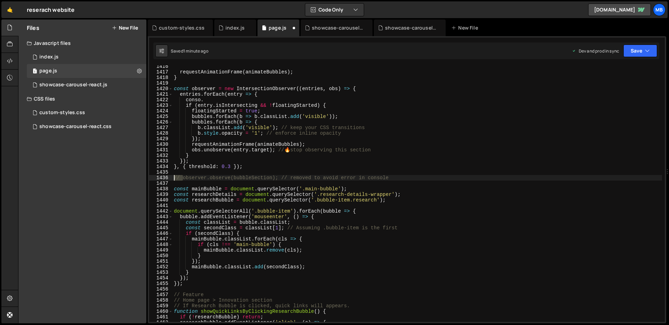
drag, startPoint x: 182, startPoint y: 179, endPoint x: 164, endPoint y: 179, distance: 17.8
click at [164, 179] on div "conso. 1416 1417 1418 1419 1420 1421 1422 1423 1424 1425 1426 1427 1428 1429 14…" at bounding box center [406, 193] width 515 height 257
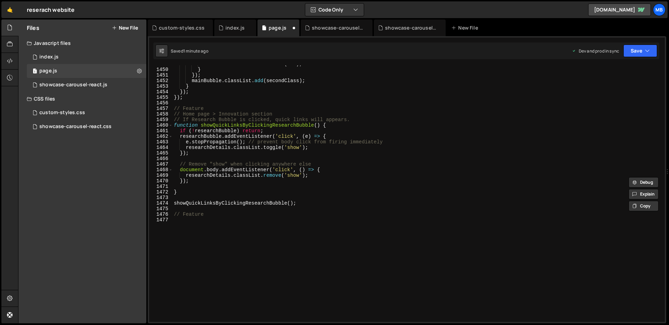
scroll to position [8042, 0]
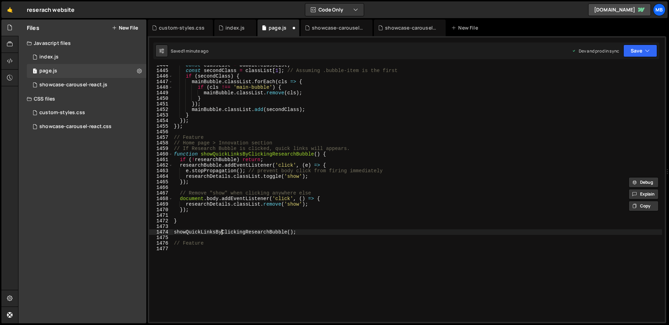
click at [223, 231] on div "const classList = bubble . classList ; const secondClass = classList [ 1 ] ; //…" at bounding box center [416, 196] width 489 height 268
click at [244, 156] on div "const classList = bubble . classList ; const secondClass = classList [ 1 ] ; //…" at bounding box center [416, 196] width 489 height 268
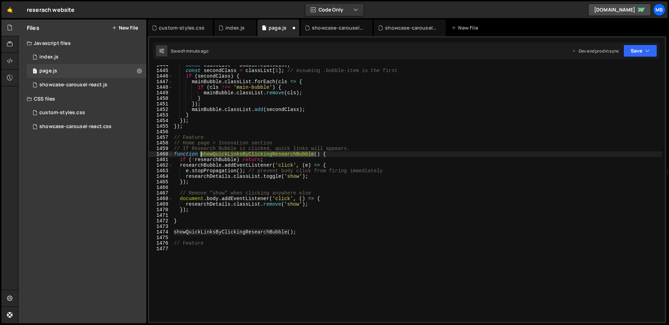
click at [243, 156] on div "const classList = bubble . classList ; const secondClass = classList [ 1 ] ; //…" at bounding box center [416, 196] width 489 height 268
click at [245, 160] on div "const classList = bubble . classList ; const secondClass = classList [ 1 ] ; //…" at bounding box center [416, 197] width 489 height 268
drag, startPoint x: 245, startPoint y: 160, endPoint x: 239, endPoint y: 156, distance: 7.8
click at [245, 160] on div "const classList = bubble . classList ; const secondClass = classList [ 1 ] ; //…" at bounding box center [416, 197] width 489 height 268
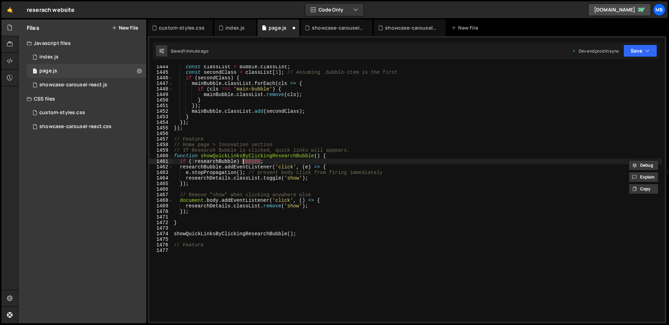
scroll to position [8041, 0]
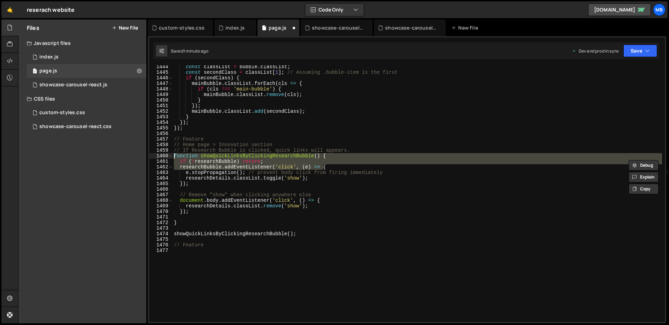
drag, startPoint x: 324, startPoint y: 166, endPoint x: 224, endPoint y: 163, distance: 100.0
click at [169, 157] on div "if (!researchBubble) return; 1444 1445 1446 1447 1448 1449 1450 1451 1452 1453 …" at bounding box center [406, 193] width 515 height 257
drag, startPoint x: 301, startPoint y: 168, endPoint x: 294, endPoint y: 163, distance: 8.9
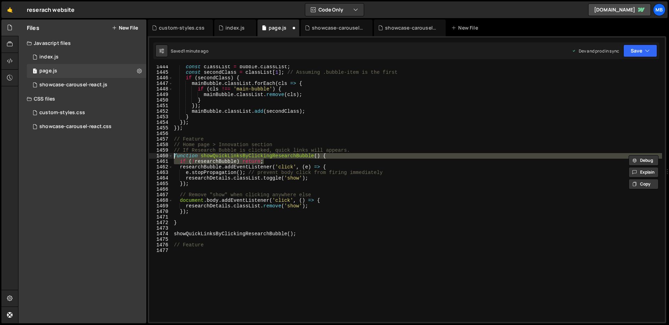
drag, startPoint x: 291, startPoint y: 163, endPoint x: 146, endPoint y: 163, distance: 145.2
click at [138, 158] on div "Files New File Javascript files 1 index.js 0 1 page.js 0 0 showcase-carousel-re…" at bounding box center [343, 171] width 650 height 304
type textarea "function showQuickLinksByClickingResearchBubble() { if (!researchBubble) return;"
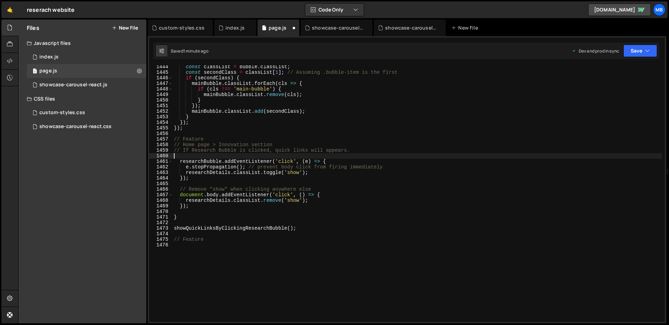
scroll to position [0, 0]
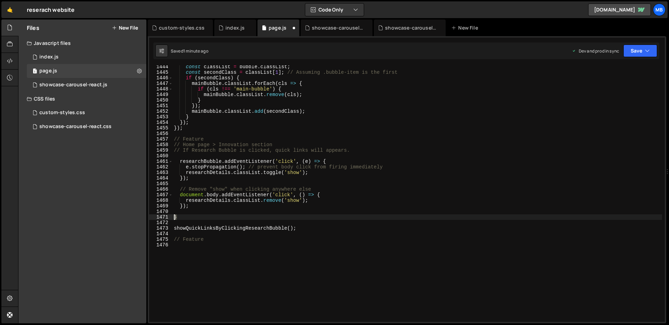
drag, startPoint x: 207, startPoint y: 218, endPoint x: 164, endPoint y: 216, distance: 43.2
click at [164, 216] on div "1444 1445 1446 1447 1448 1449 1450 1451 1452 1453 1454 1455 1456 1457 1458 1459…" at bounding box center [406, 193] width 515 height 257
type textarea "}"
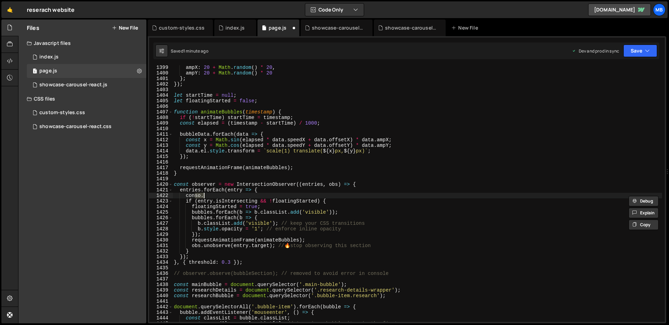
scroll to position [7790, 0]
drag, startPoint x: 275, startPoint y: 190, endPoint x: 274, endPoint y: 194, distance: 4.2
click at [274, 194] on div "ampX : 20 + Math . random ( ) * 20 , ampY : 20 + Math . random ( ) * 20 } ; }) …" at bounding box center [416, 198] width 489 height 268
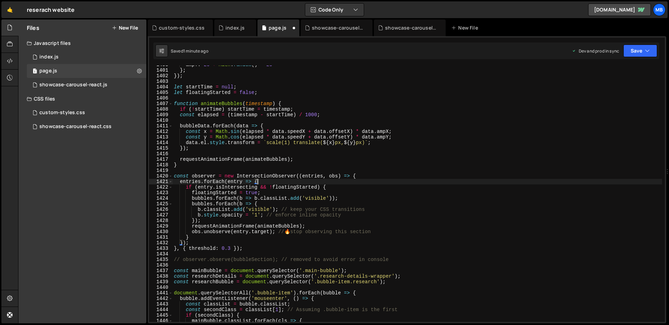
scroll to position [7798, 0]
drag, startPoint x: 291, startPoint y: 262, endPoint x: 394, endPoint y: 263, distance: 102.7
click at [395, 263] on div "ampY : 20 + Math . random ( ) * 20 } ; }) ; let startTime = null ; let floating…" at bounding box center [416, 196] width 489 height 268
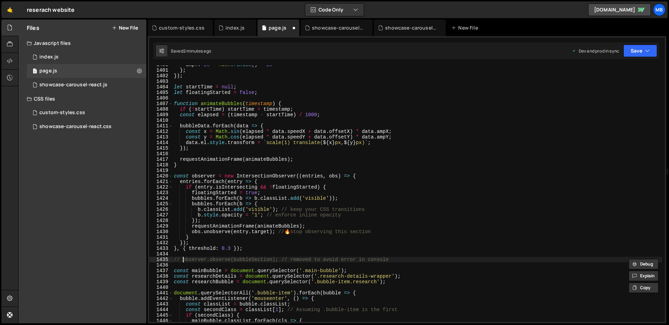
click at [184, 259] on div "ampY : 20 + Math . random ( ) * 20 } ; }) ; let startTime = null ; let floating…" at bounding box center [416, 196] width 489 height 268
click at [641, 51] on button "Save" at bounding box center [640, 51] width 34 height 13
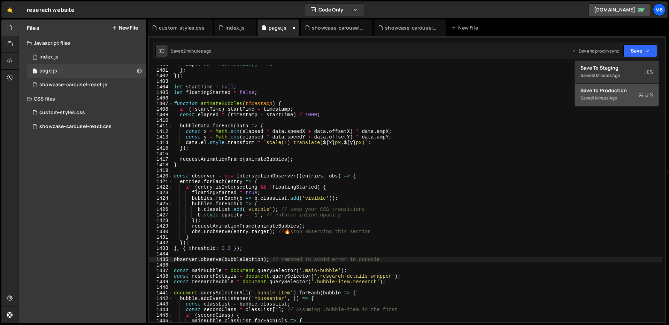
click at [615, 94] on div "Saved 1 minute ago" at bounding box center [616, 98] width 72 height 8
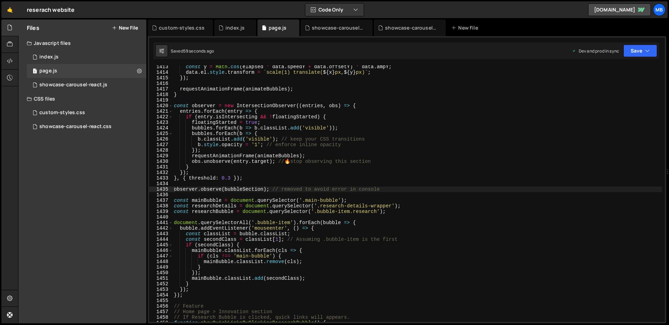
scroll to position [7868, 0]
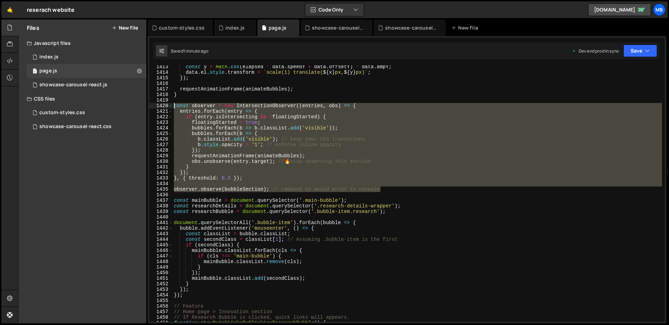
drag, startPoint x: 323, startPoint y: 175, endPoint x: 122, endPoint y: 104, distance: 213.1
click at [117, 103] on div "Files New File Javascript files 1 index.js 0 1 page.js 0 0 showcase-carousel-re…" at bounding box center [343, 171] width 650 height 304
type textarea "const observer = new IntersectionObserver((entries, obs) => { entries.forEach(e…"
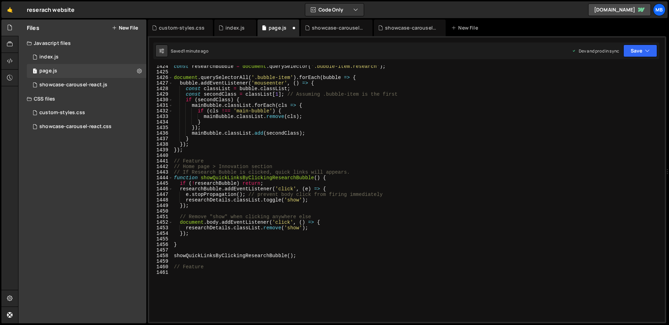
scroll to position [7983, 0]
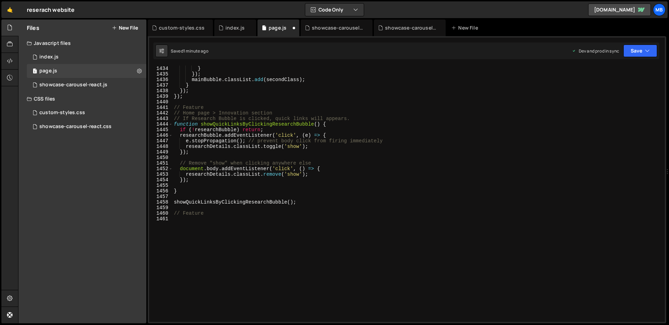
click at [263, 189] on div "mainBubble . classList . remove ( cls ) ; } }) ; mainBubble . classList . add (…" at bounding box center [416, 194] width 489 height 268
type textarea "}"
type textarea "// Feature"
type textarea "/"
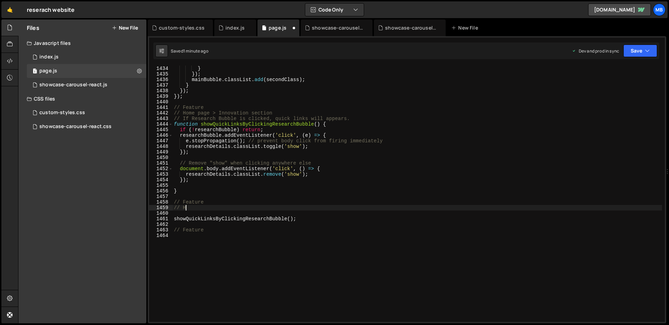
scroll to position [0, 0]
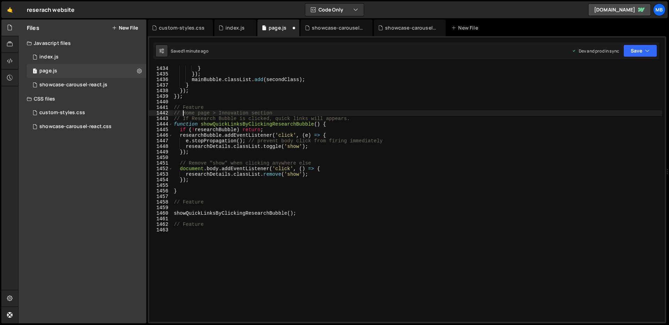
click at [183, 114] on div "mainBubble . classList . remove ( cls ) ; } }) ; mainBubble . classList . add (…" at bounding box center [416, 194] width 489 height 268
click at [182, 118] on div "mainBubble . classList . remove ( cls ) ; } }) ; mainBubble . classList . add (…" at bounding box center [416, 194] width 489 height 268
click at [202, 201] on div "mainBubble . classList . remove ( cls ) ; } }) ; mainBubble . classList . add (…" at bounding box center [416, 194] width 489 height 268
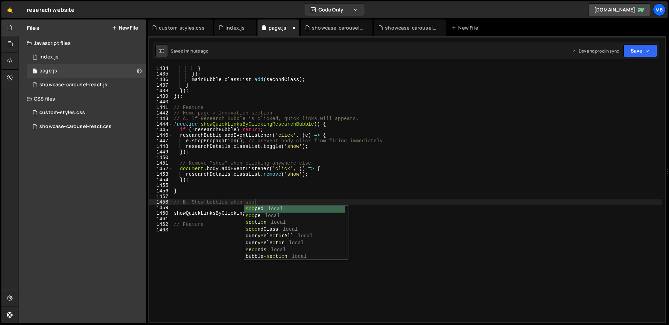
scroll to position [0, 5]
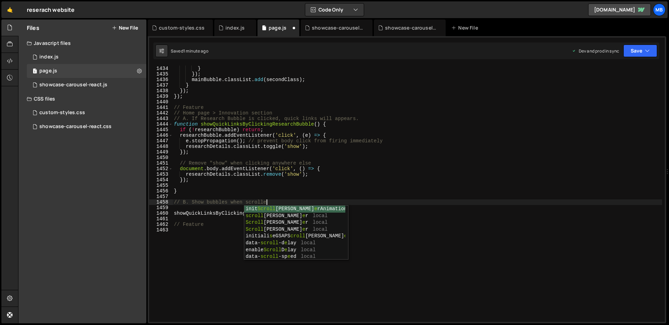
type textarea "// B. Show bubbles when scrolled"
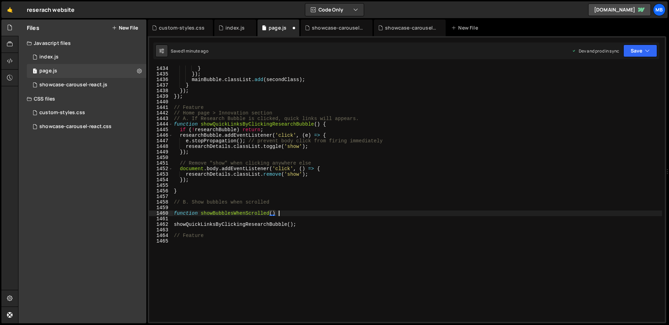
scroll to position [0, 7]
type textarea "function showBubblesWhenScrolled() {"
paste textarea "observer.observe(bubbleSection); // removed to avoid error in console"
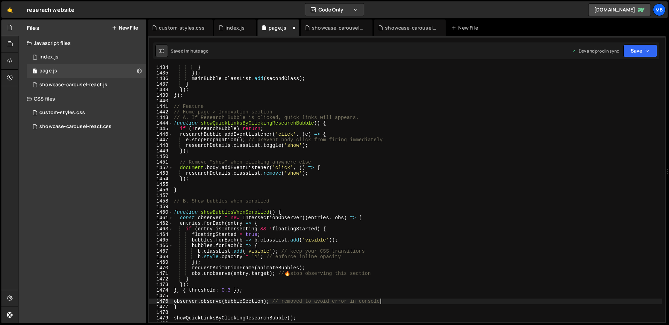
scroll to position [7984, 0]
drag, startPoint x: 350, startPoint y: 122, endPoint x: 348, endPoint y: 128, distance: 6.1
click at [348, 128] on div "} }) ; mainBubble . classList . add ( secondClass ) ; } }) ; }) ; // Feature //…" at bounding box center [416, 199] width 489 height 268
type textarea "function showQuickLinksByClickingResearchBubble() { if (!researchBubble) return;"
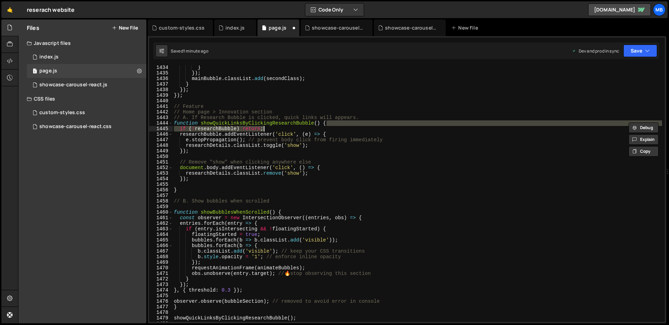
click at [334, 209] on div "} }) ; mainBubble . classList . add ( secondClass ) ; } }) ; }) ; // Feature //…" at bounding box center [416, 199] width 489 height 268
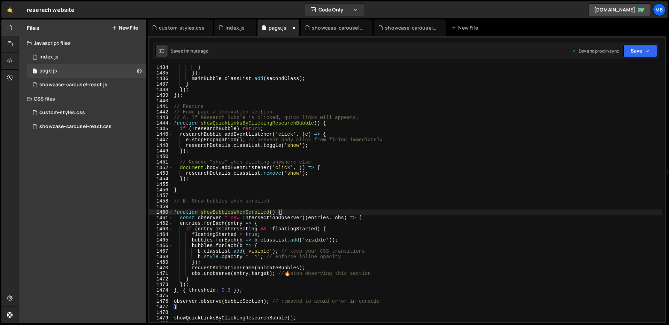
click at [334, 214] on div "} }) ; mainBubble . classList . add ( secondClass ) ; } }) ; }) ; // Feature //…" at bounding box center [416, 199] width 489 height 268
paste textarea "if (!researchBubble) return;"
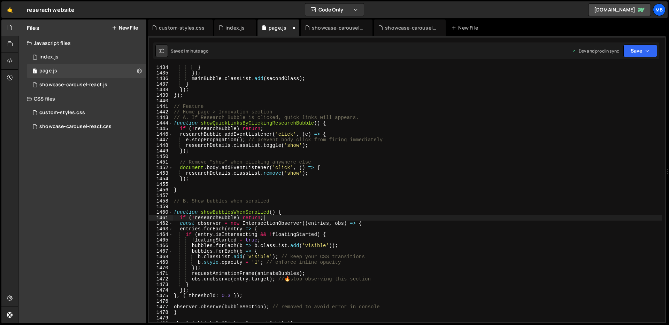
scroll to position [8016, 0]
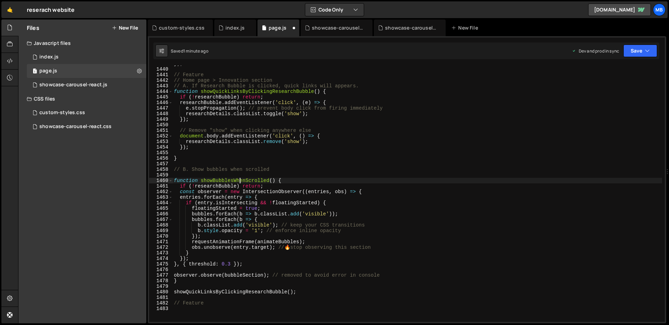
click at [239, 181] on div "}) ; // Feature // Home page > Innovation section // A. If Research Bubble is c…" at bounding box center [416, 195] width 489 height 268
type textarea "function showBubblesWhenScrolled() {"
click at [239, 181] on div "}) ; // Feature // Home page > Innovation section // A. If Research Bubble is c…" at bounding box center [416, 195] width 489 height 268
click at [301, 299] on div "}) ; // Feature // Home page > Innovation section // A. If Research Bubble is c…" at bounding box center [416, 195] width 489 height 268
paste textarea "showBubblesWhenScrolled"
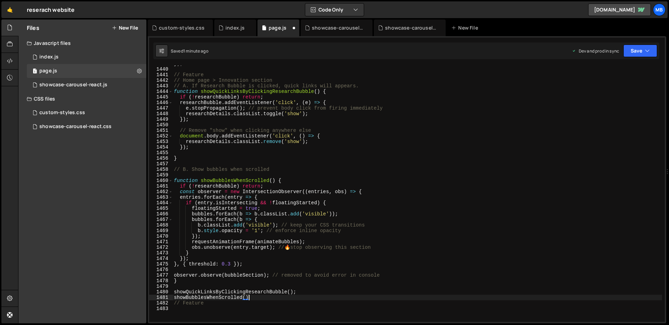
scroll to position [0, 5]
click at [637, 56] on button "Save" at bounding box center [640, 51] width 34 height 13
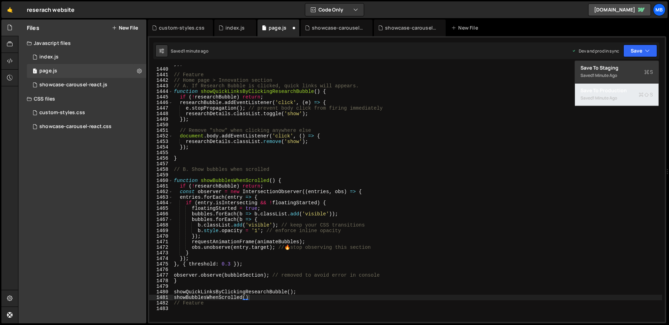
click at [621, 91] on div "Save to Production S" at bounding box center [616, 90] width 72 height 7
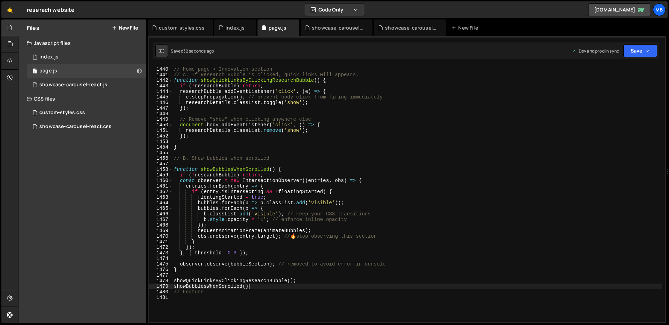
drag, startPoint x: 252, startPoint y: 288, endPoint x: 255, endPoint y: 297, distance: 9.1
click at [255, 297] on div "// Feature // Home page > Innovation section // A. If Research Bubble is clicke…" at bounding box center [416, 195] width 489 height 268
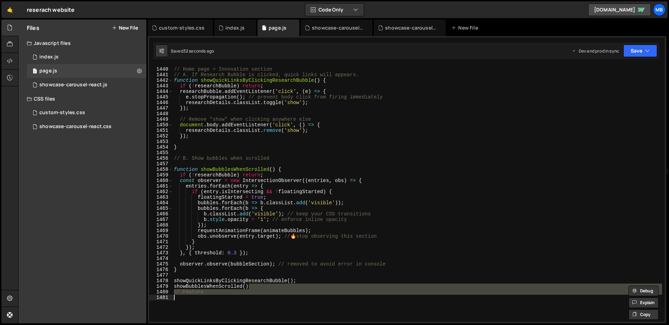
scroll to position [0, 2]
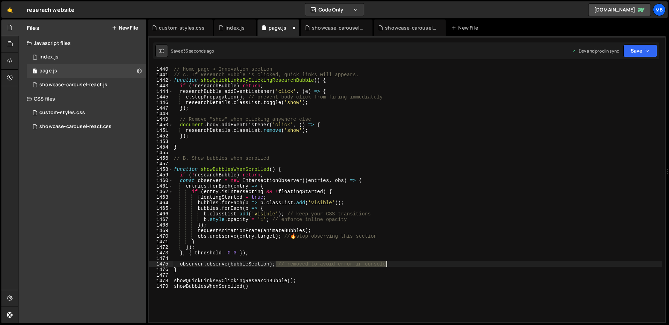
drag, startPoint x: 276, startPoint y: 264, endPoint x: 425, endPoint y: 263, distance: 149.7
click at [425, 263] on div "// Feature // Home page > Innovation section // A. If Research Bubble is clicke…" at bounding box center [416, 195] width 489 height 268
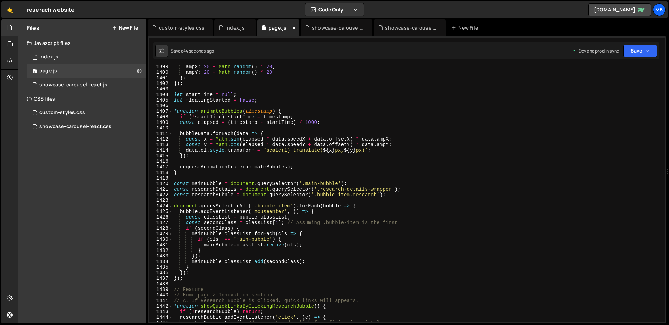
scroll to position [7734, 0]
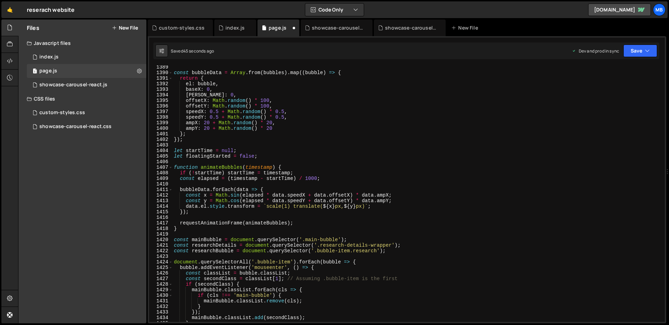
click at [227, 165] on div "const bubbleData = Array . from ( bubbles ) . map (( bubble ) => { return { el …" at bounding box center [416, 198] width 489 height 268
type textarea "function animateBubbles(timestamp) {"
click at [227, 165] on div "const bubbleData = Array . from ( bubbles ) . map (( bubble ) => { return { el …" at bounding box center [416, 198] width 489 height 268
type input "animateBubbles"
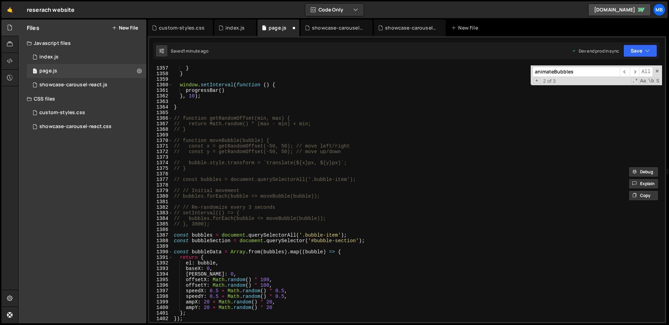
scroll to position [7555, 0]
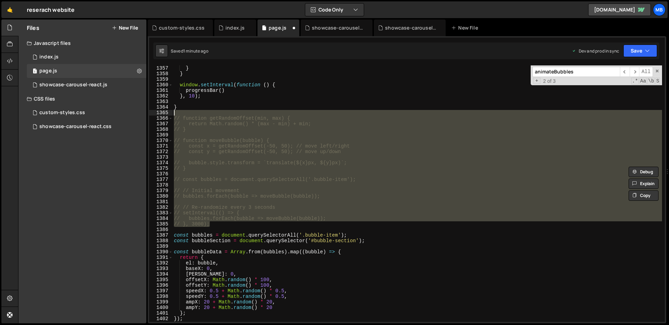
drag, startPoint x: 219, startPoint y: 223, endPoint x: 234, endPoint y: 115, distance: 109.3
click at [234, 115] on div "} } } window . setInterval ( function ( ) { progressBar ( ) } , 10 ) ; } // fun…" at bounding box center [416, 194] width 489 height 268
type textarea "// function getRandomOffset(min, max) {"
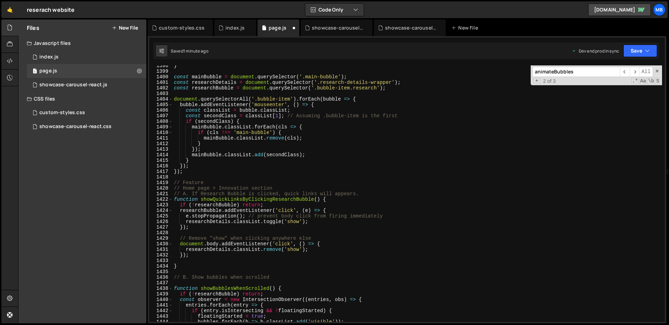
scroll to position [7811, 0]
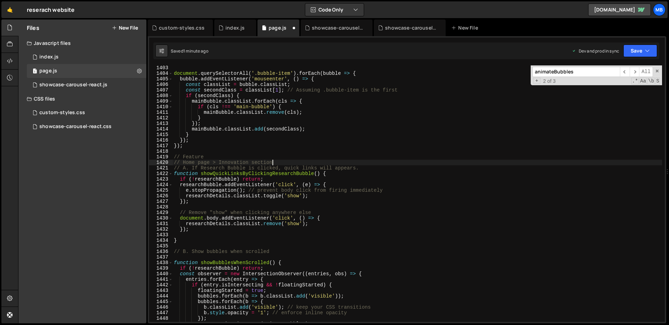
click at [337, 160] on div "document . querySelectorAll ( '.bubble-item' ) . forEach ( bubble => { bubble .…" at bounding box center [416, 199] width 489 height 268
type textarea "// Home page > Innovation section"
type textarea "// Feature: Home page > Innovation section"
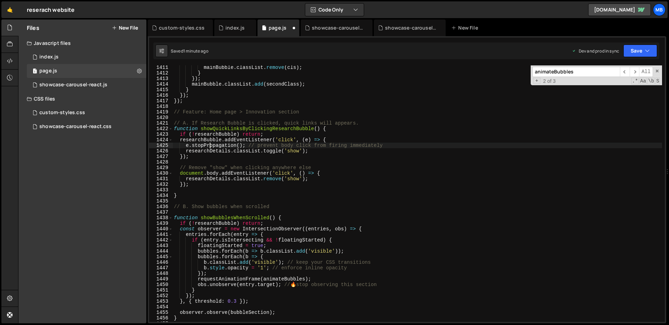
scroll to position [7886, 0]
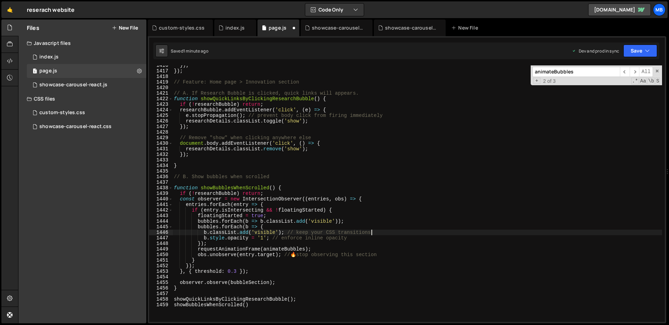
click at [384, 230] on div "}) ; }) ; // Feature: Home page > Innovation section // A. If Research Bubble i…" at bounding box center [416, 197] width 489 height 268
drag, startPoint x: 384, startPoint y: 227, endPoint x: 385, endPoint y: 230, distance: 3.6
click at [385, 230] on div "}) ; }) ; // Feature: Home page > Innovation section // A. If Research Bubble i…" at bounding box center [416, 197] width 489 height 268
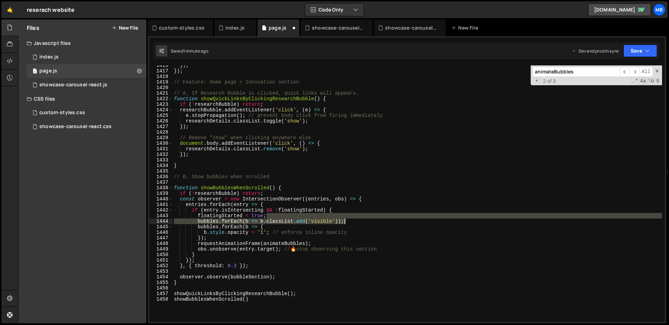
drag, startPoint x: 382, startPoint y: 218, endPoint x: 383, endPoint y: 221, distance: 3.9
click at [383, 221] on div "}) ; }) ; // Feature: Home page > Innovation section // A. If Research Bubble i…" at bounding box center [416, 197] width 489 height 268
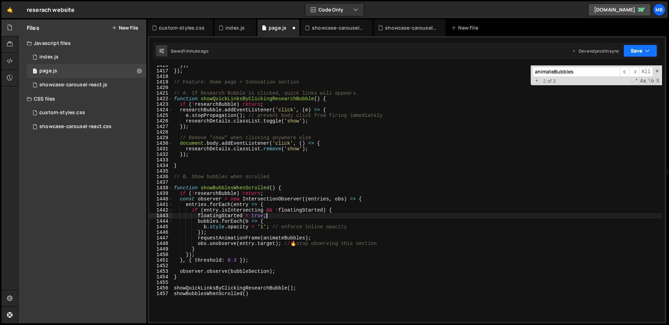
type textarea "floatingStarted = true;"
drag, startPoint x: 633, startPoint y: 50, endPoint x: 629, endPoint y: 80, distance: 30.3
click at [633, 50] on button "Save" at bounding box center [640, 51] width 34 height 13
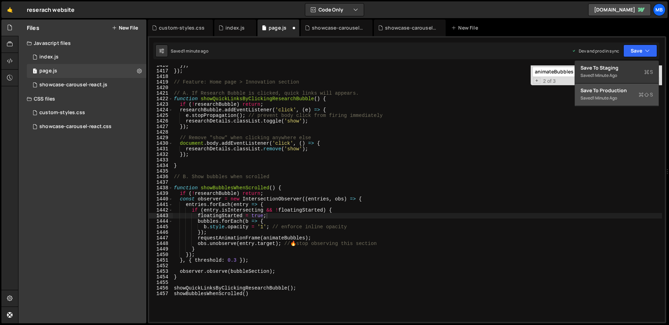
click at [617, 96] on div "1 minute ago" at bounding box center [604, 98] width 24 height 6
